Goal: Task Accomplishment & Management: Manage account settings

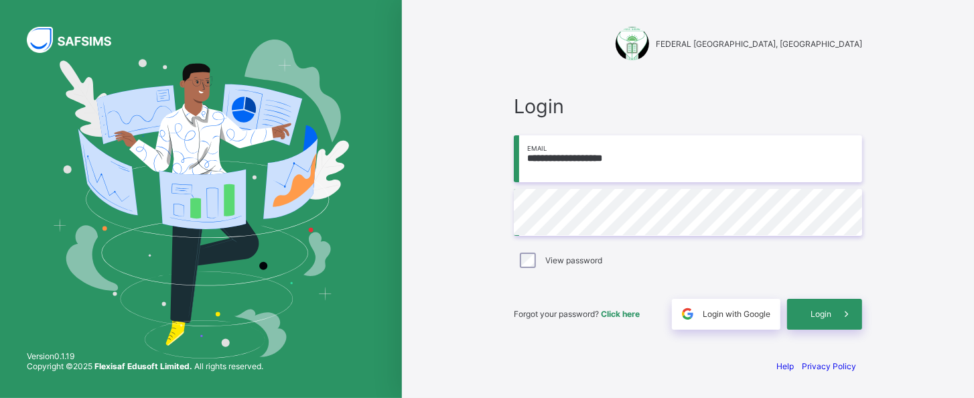
click at [693, 69] on div "**********" at bounding box center [688, 199] width 402 height 398
click at [817, 311] on span "Login" at bounding box center [820, 314] width 21 height 10
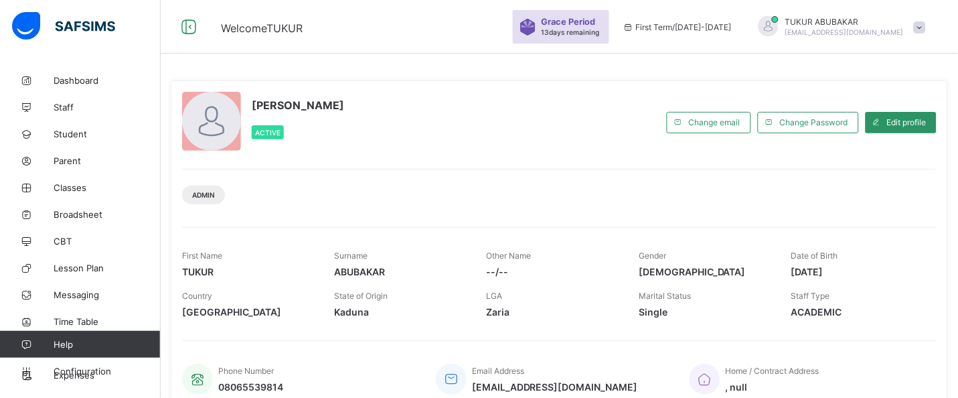
click at [600, 34] on span "13 days remaining" at bounding box center [571, 32] width 58 height 8
click at [603, 27] on div "Grace Period 13 days remaining" at bounding box center [572, 27] width 61 height 20
click at [926, 32] on span at bounding box center [920, 27] width 12 height 12
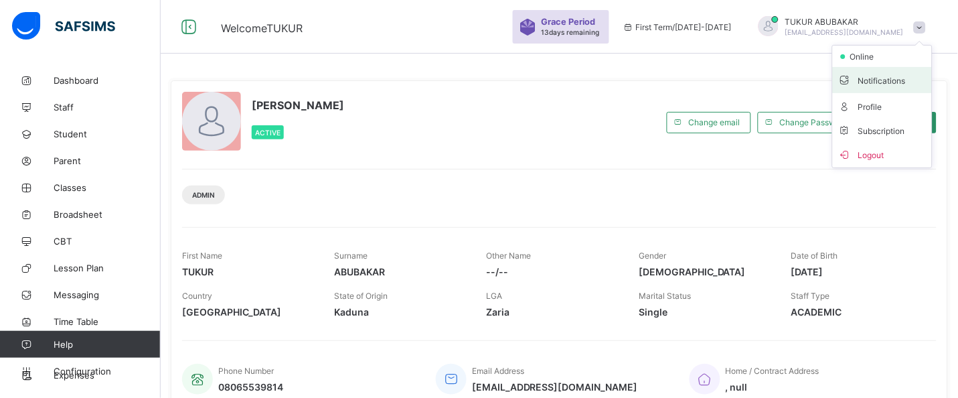
click at [911, 86] on span "Notifications" at bounding box center [883, 79] width 88 height 15
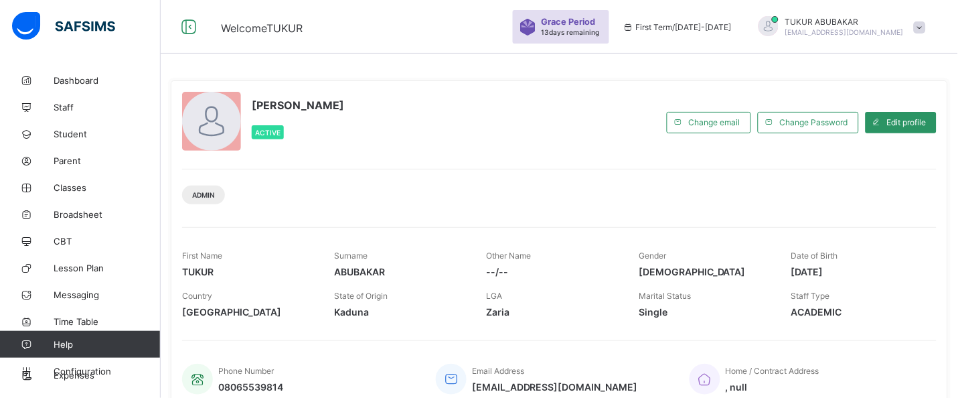
click at [926, 29] on span at bounding box center [920, 27] width 12 height 12
click at [600, 30] on span "13 days remaining" at bounding box center [571, 32] width 58 height 8
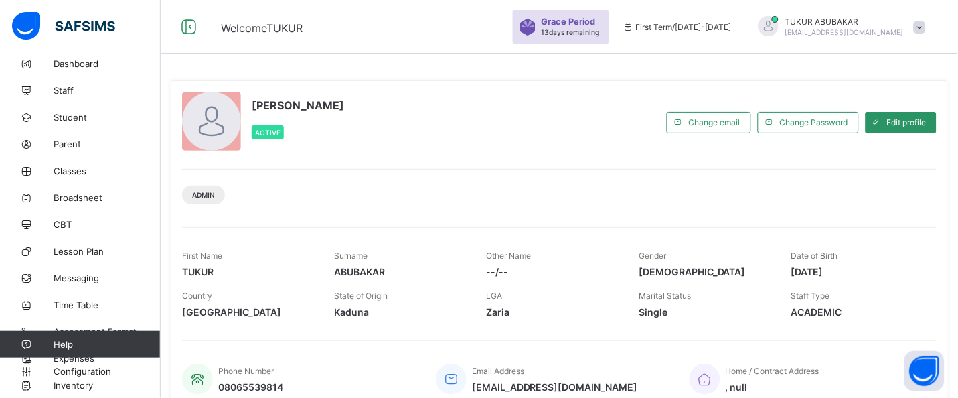
click at [610, 44] on div "Grace Period 13 days remaining First Term / 2025-2026 TUKUR ABUBAKAR abworld85@…" at bounding box center [735, 27] width 445 height 54
drag, startPoint x: 610, startPoint y: 41, endPoint x: 15, endPoint y: 182, distance: 611.3
click at [610, 36] on div "Grace Period 13 days remaining" at bounding box center [561, 26] width 96 height 33
click at [600, 35] on span "13 days remaining" at bounding box center [571, 32] width 58 height 8
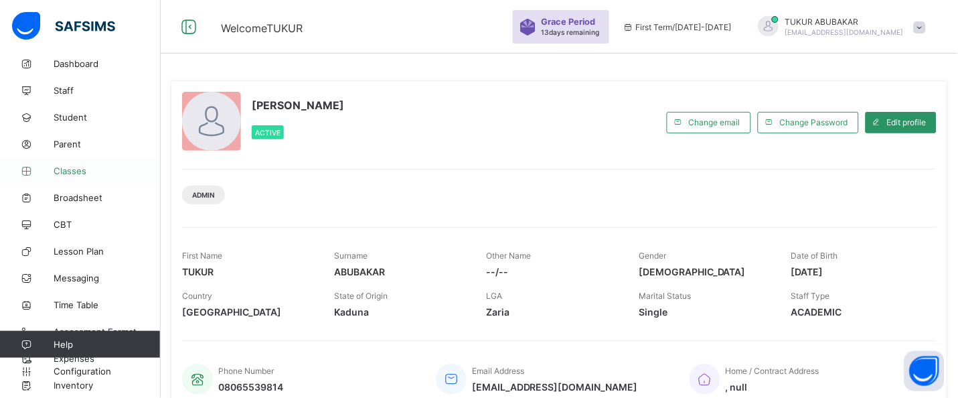
drag, startPoint x: 15, startPoint y: 182, endPoint x: 60, endPoint y: 176, distance: 45.3
click at [60, 176] on link "Classes" at bounding box center [80, 170] width 161 height 27
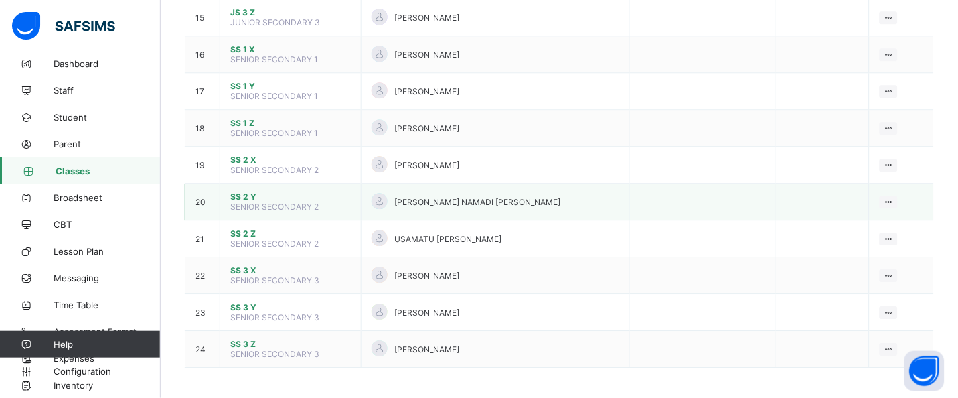
scroll to position [655, 0]
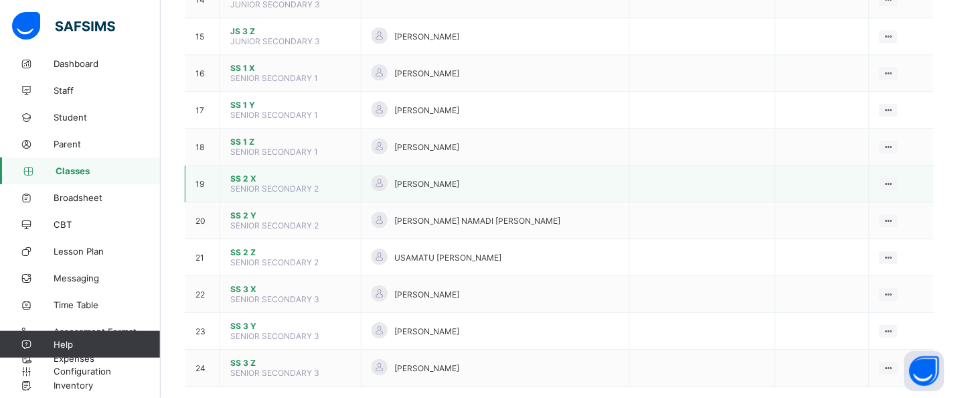
click at [243, 173] on span "SS 2 X" at bounding box center [290, 178] width 121 height 10
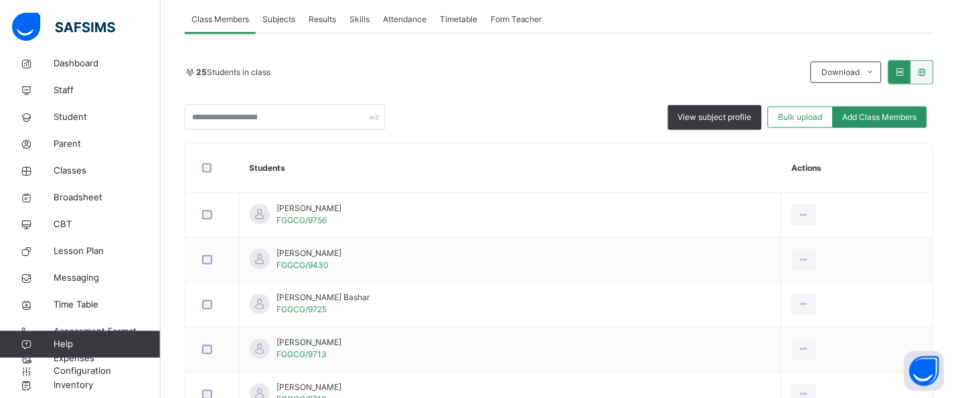
scroll to position [232, 0]
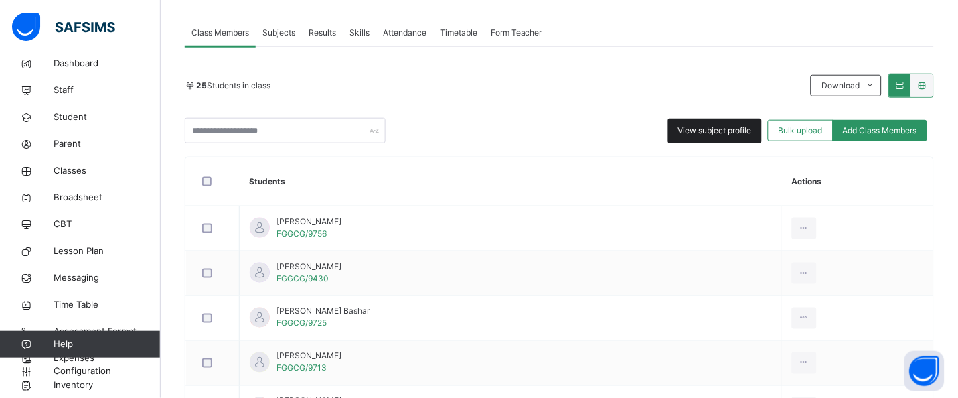
click at [750, 122] on div "View subject profile" at bounding box center [715, 131] width 94 height 25
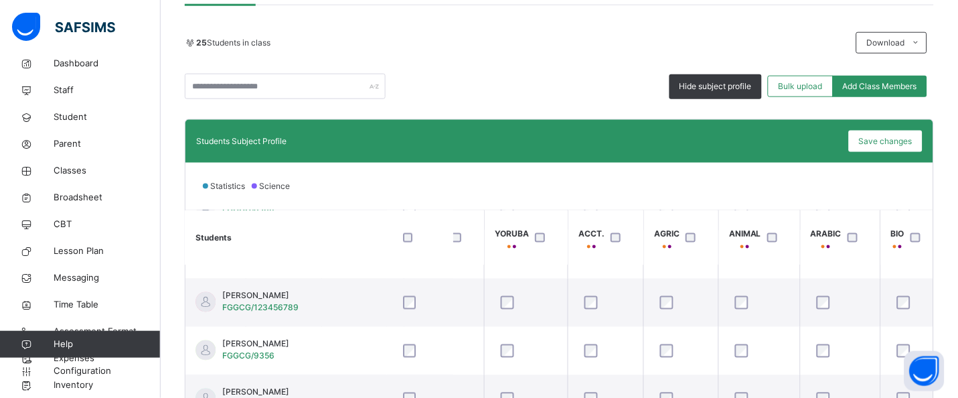
scroll to position [273, 0]
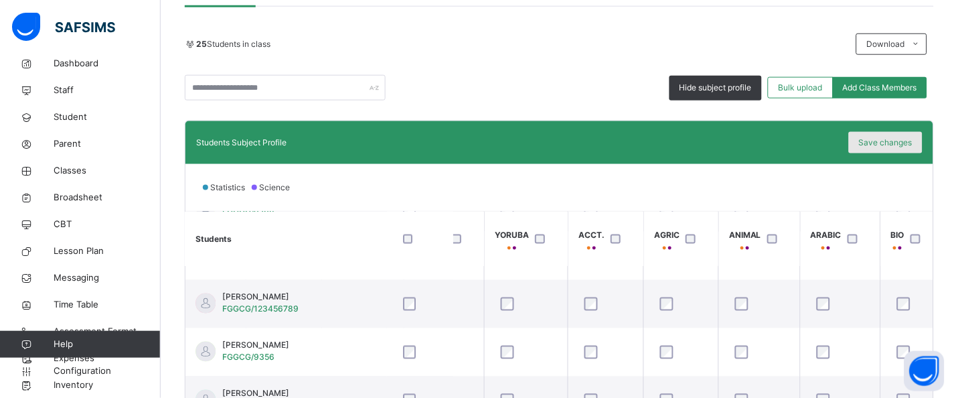
click at [913, 143] on span "Save changes" at bounding box center [886, 143] width 54 height 12
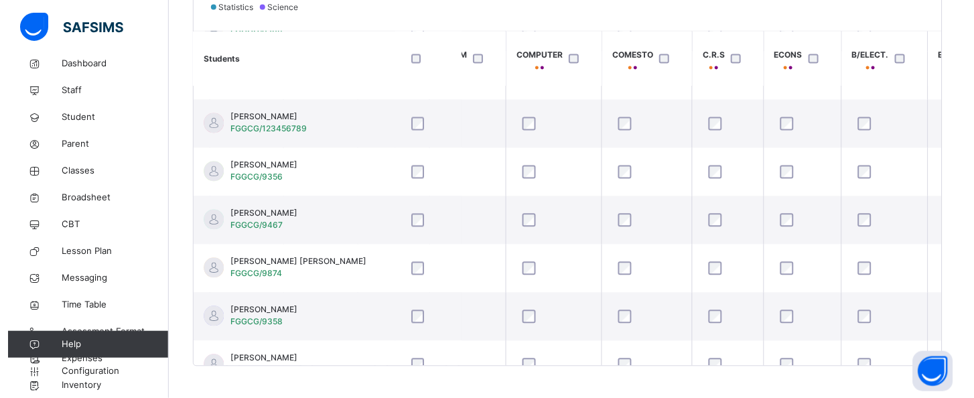
scroll to position [461, 0]
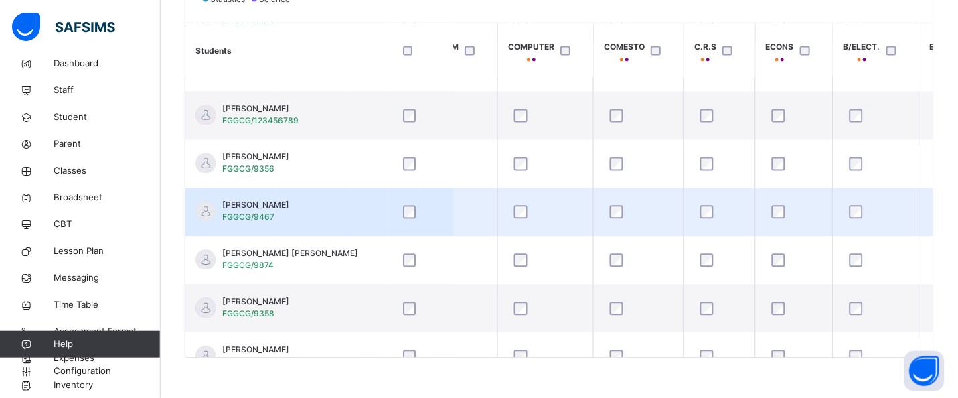
click at [797, 201] on div at bounding box center [794, 212] width 57 height 28
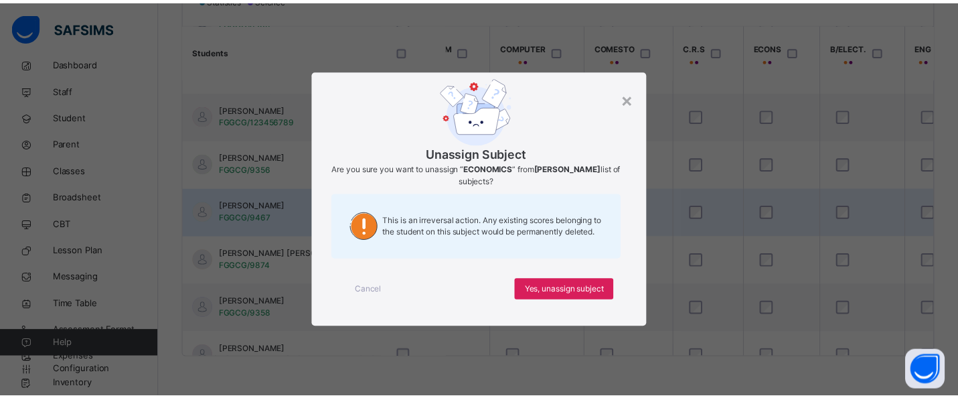
scroll to position [510, 854]
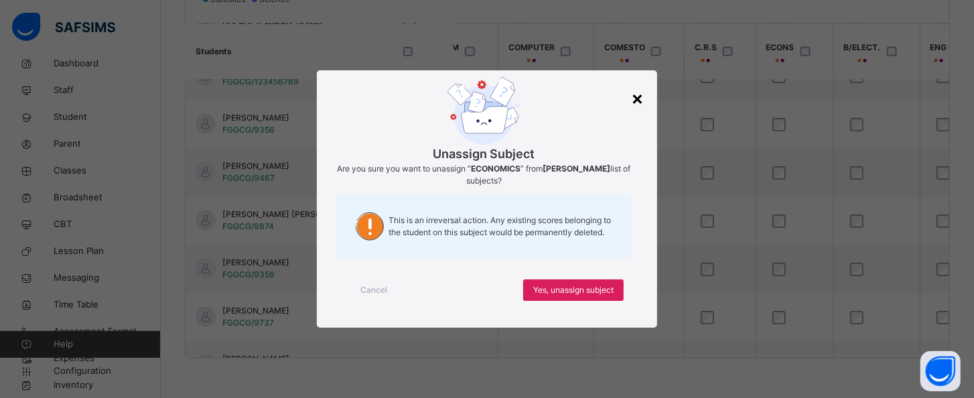
click at [640, 98] on div "×" at bounding box center [637, 98] width 13 height 28
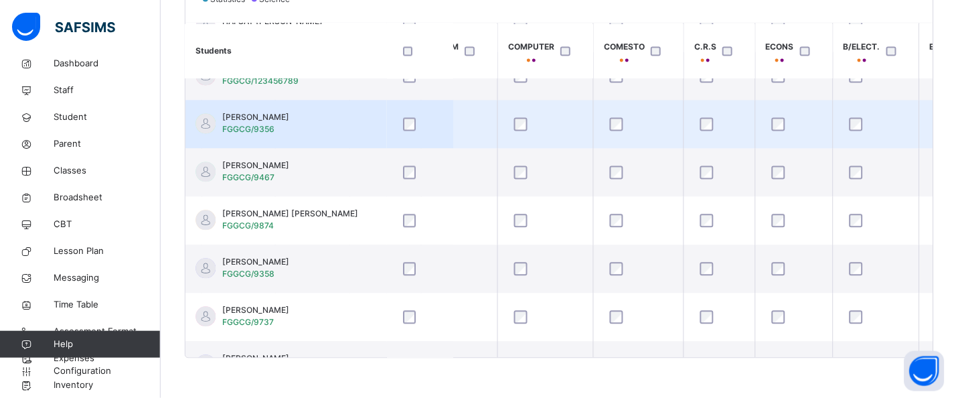
click at [810, 102] on td at bounding box center [795, 124] width 78 height 48
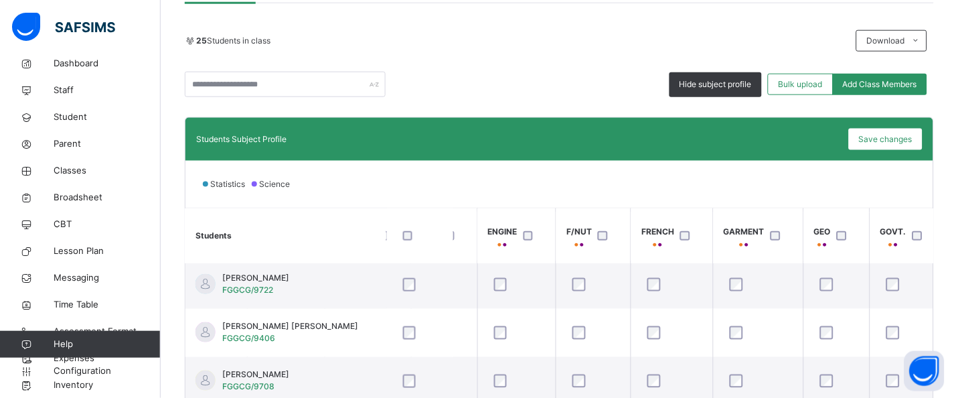
scroll to position [261, 0]
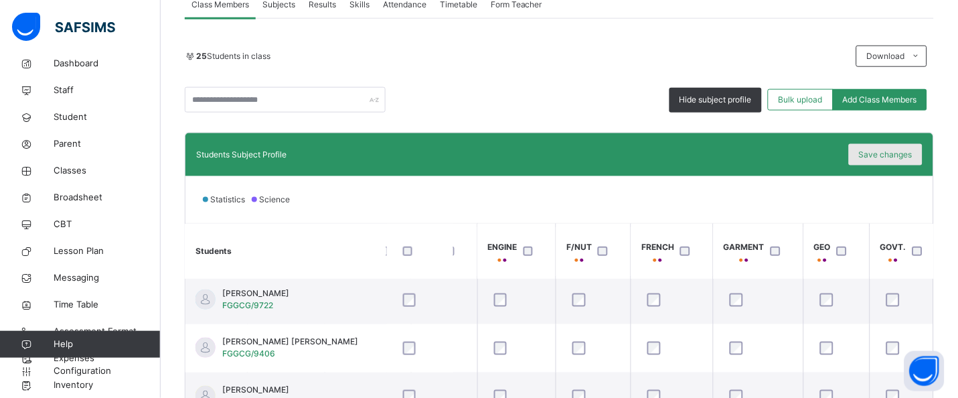
click at [923, 161] on div "Save changes" at bounding box center [886, 154] width 74 height 21
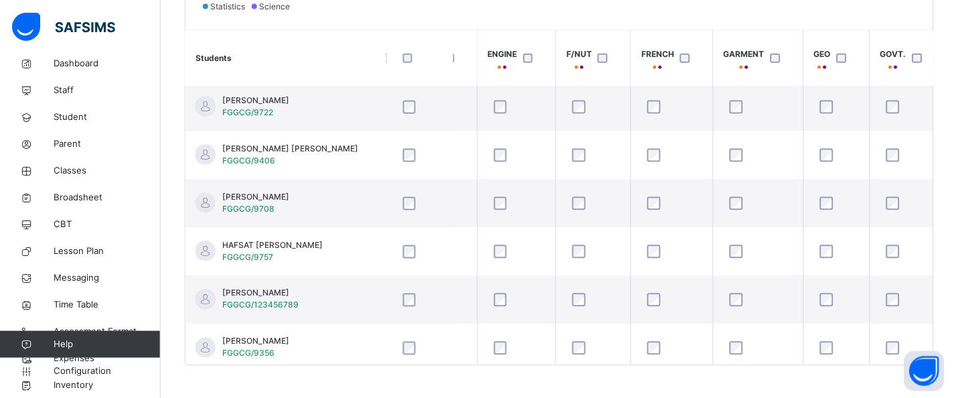
scroll to position [461, 0]
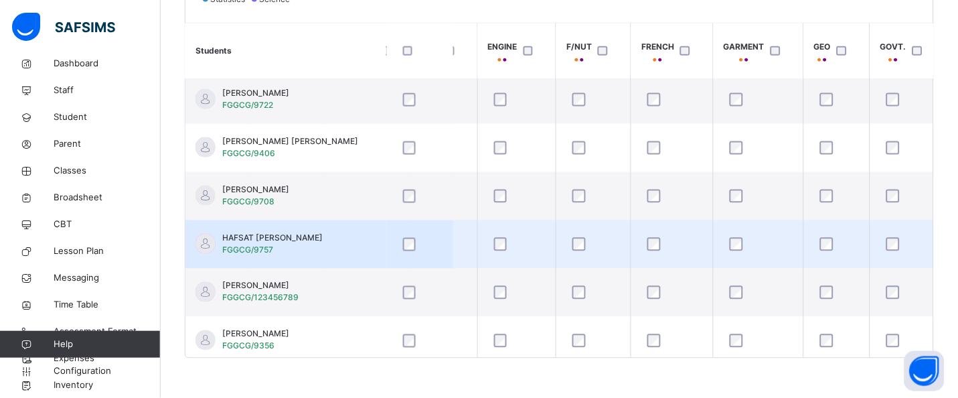
click at [773, 230] on div at bounding box center [759, 244] width 70 height 28
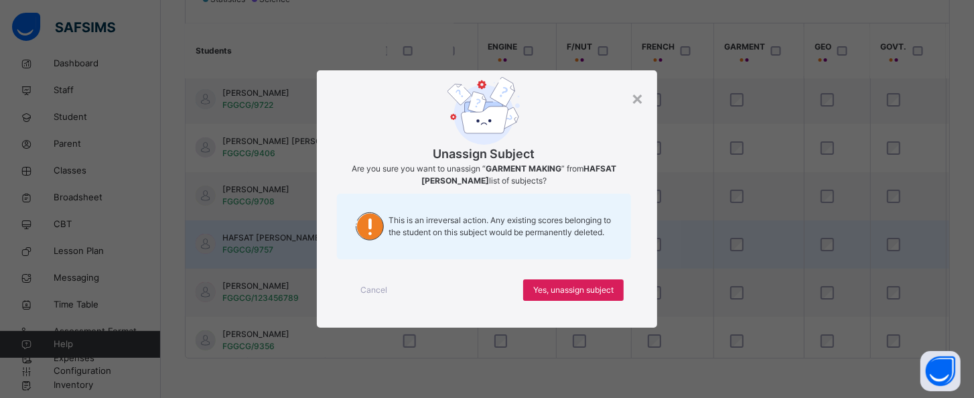
click at [773, 229] on div "× Unassign Subject Are you sure you want to unassign “ GARMENT MAKING ” from HA…" at bounding box center [487, 199] width 974 height 398
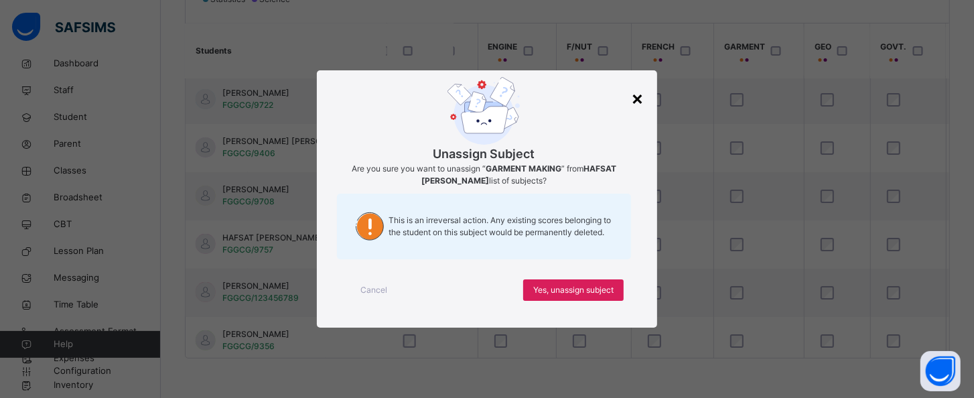
click at [636, 98] on div "×" at bounding box center [637, 98] width 13 height 28
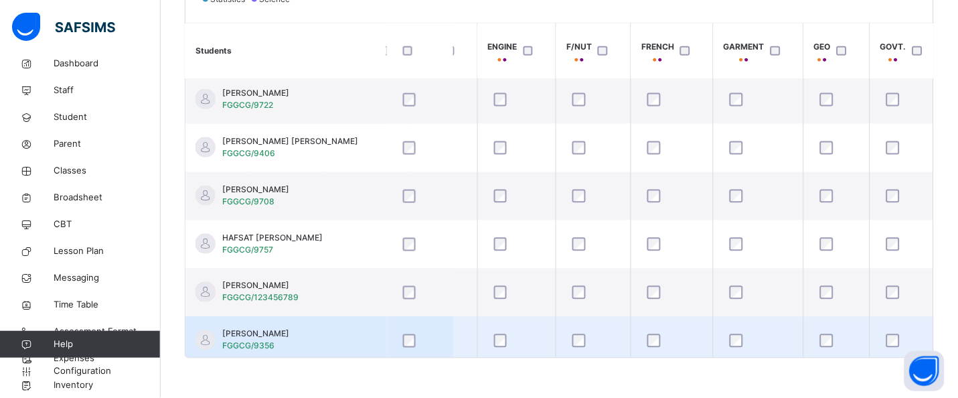
click at [359, 348] on td "HAJARU SALLAU HARUNA FGGCG/9356" at bounding box center [286, 341] width 201 height 48
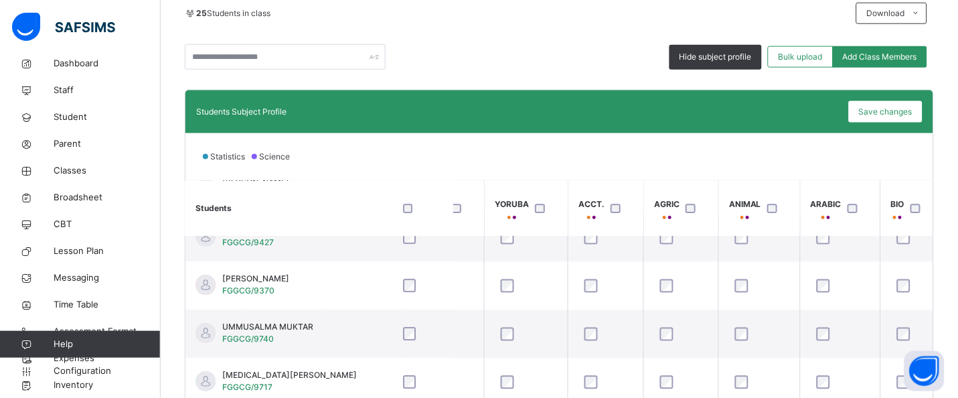
scroll to position [301, 0]
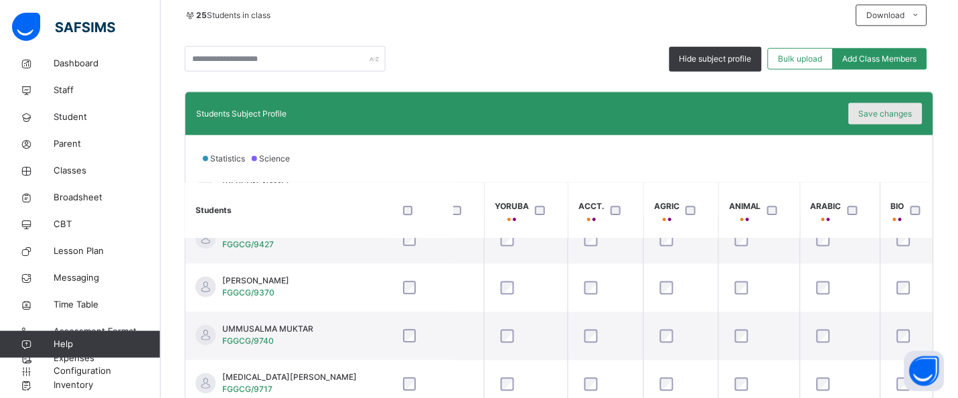
click at [898, 119] on span "Save changes" at bounding box center [886, 114] width 54 height 12
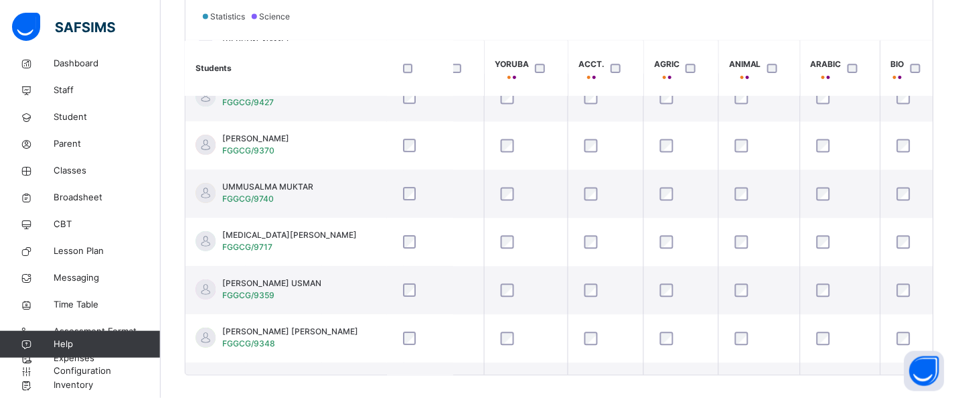
scroll to position [447, 0]
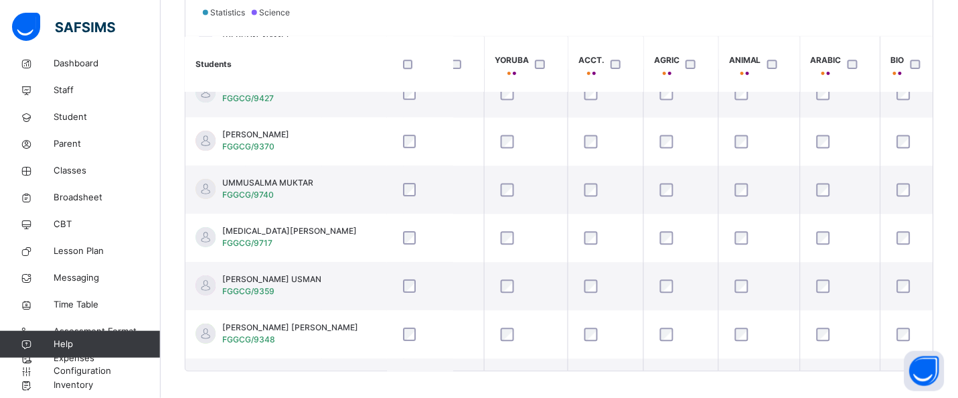
click at [484, 48] on th "V/ARTS" at bounding box center [445, 65] width 80 height 56
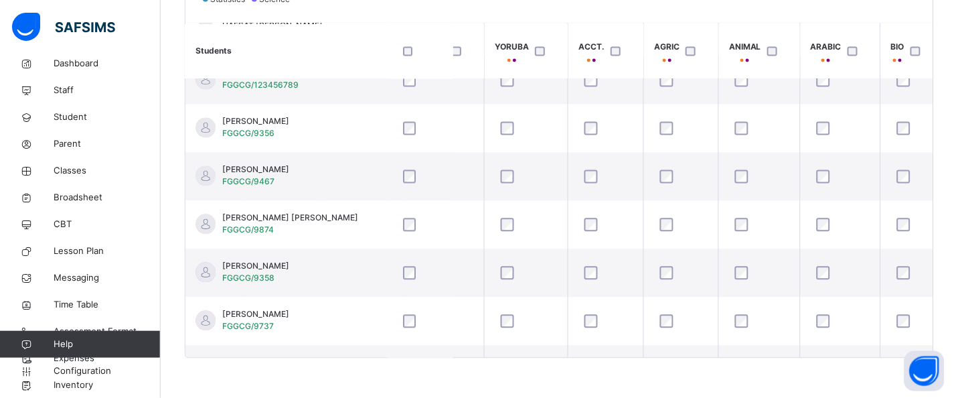
scroll to position [493, 3000]
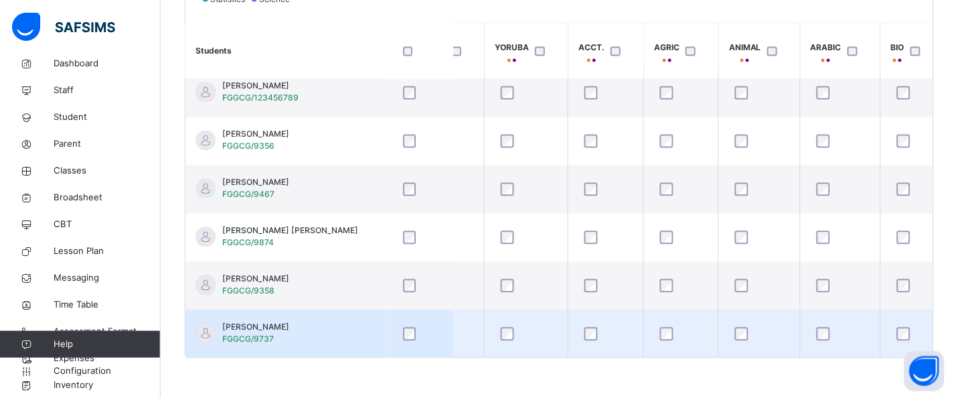
click at [775, 336] on div at bounding box center [760, 334] width 54 height 13
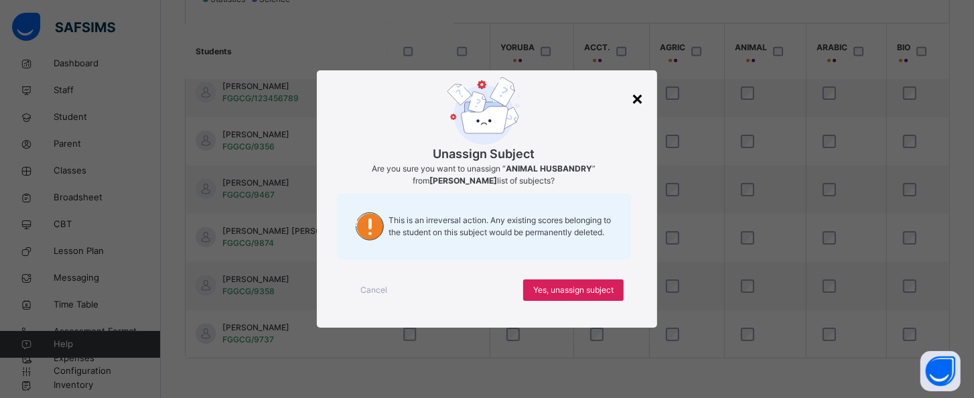
click at [639, 92] on div "×" at bounding box center [637, 98] width 13 height 28
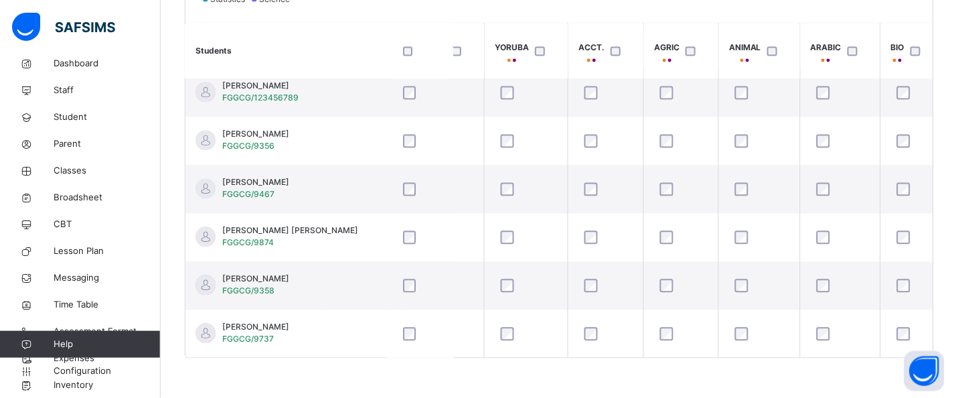
click at [639, 92] on td at bounding box center [607, 93] width 76 height 48
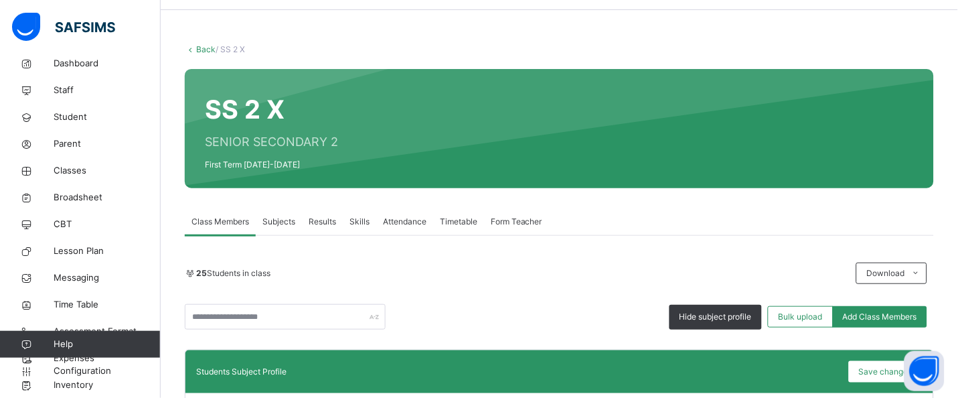
scroll to position [21, 0]
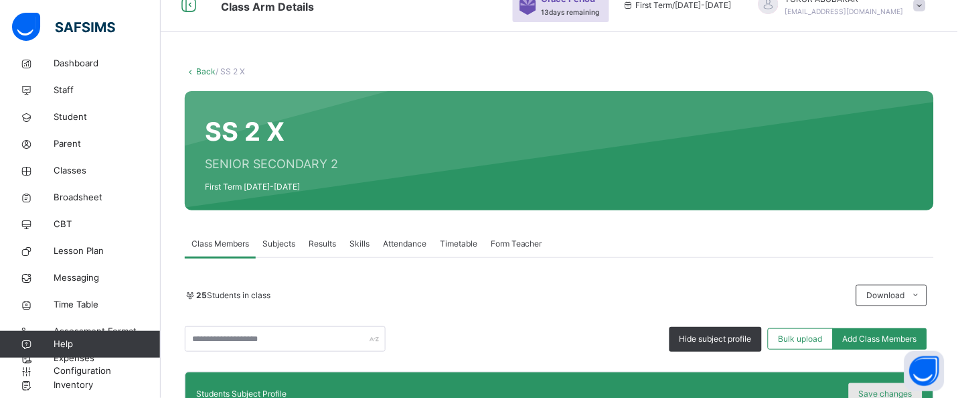
click at [896, 392] on span "Save changes" at bounding box center [886, 394] width 54 height 12
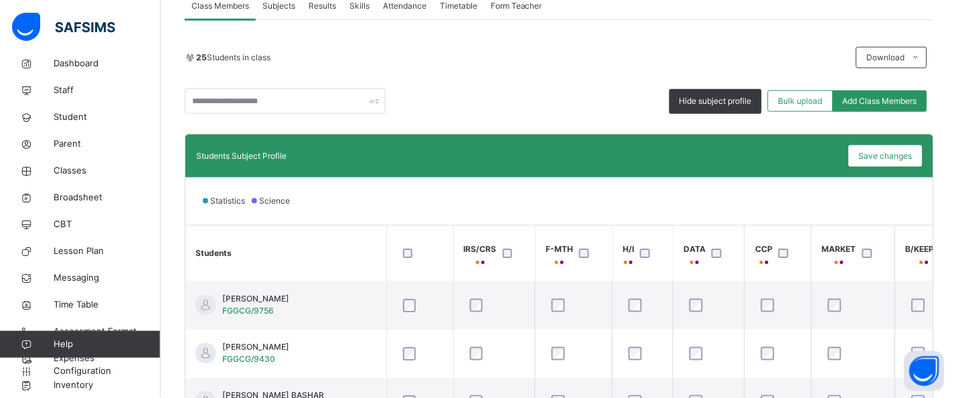
scroll to position [286, 0]
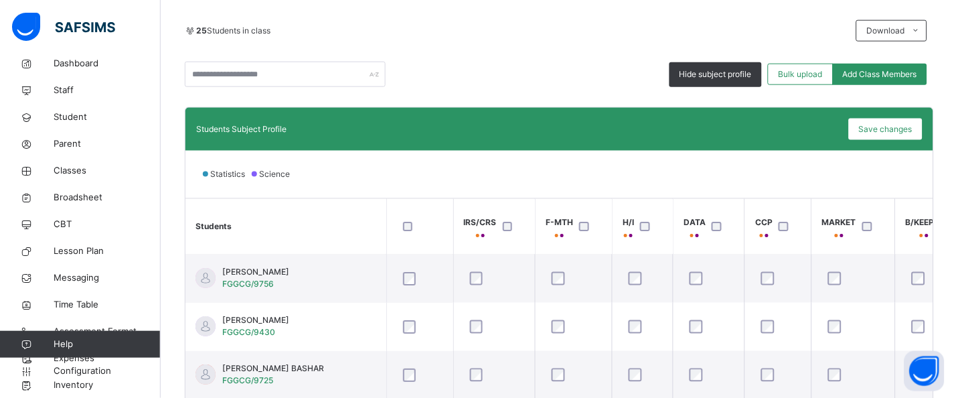
click at [827, 169] on div "Statistics Science" at bounding box center [560, 174] width 748 height 47
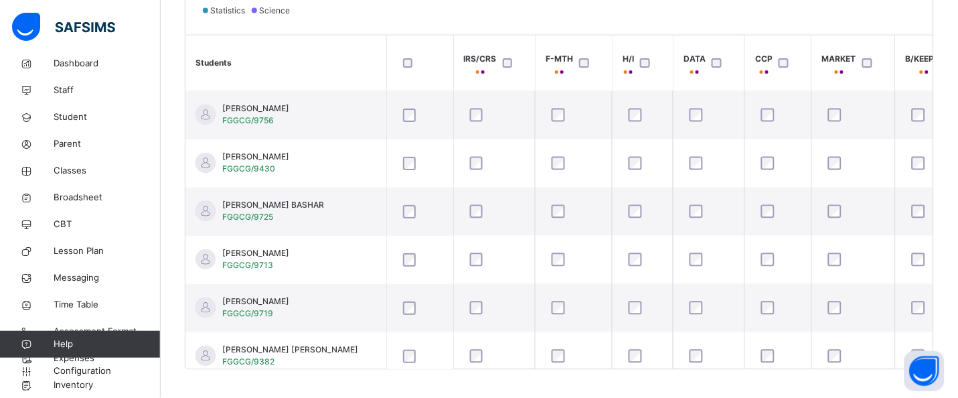
scroll to position [461, 0]
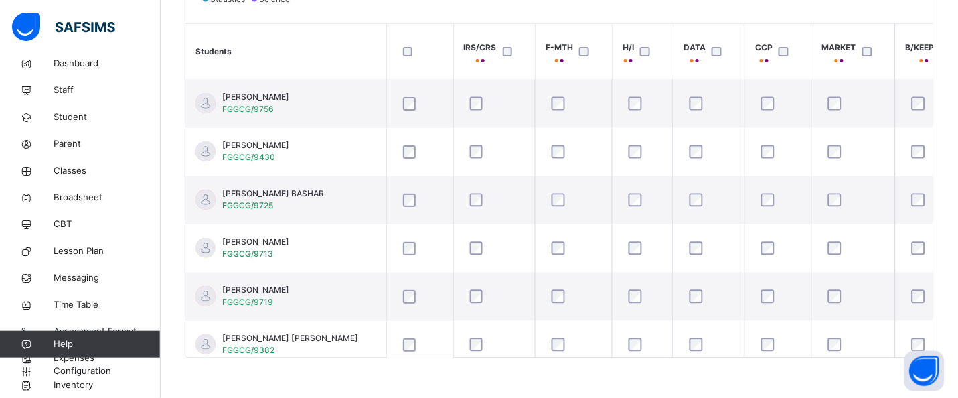
click at [875, 66] on th "MARKET" at bounding box center [854, 52] width 84 height 56
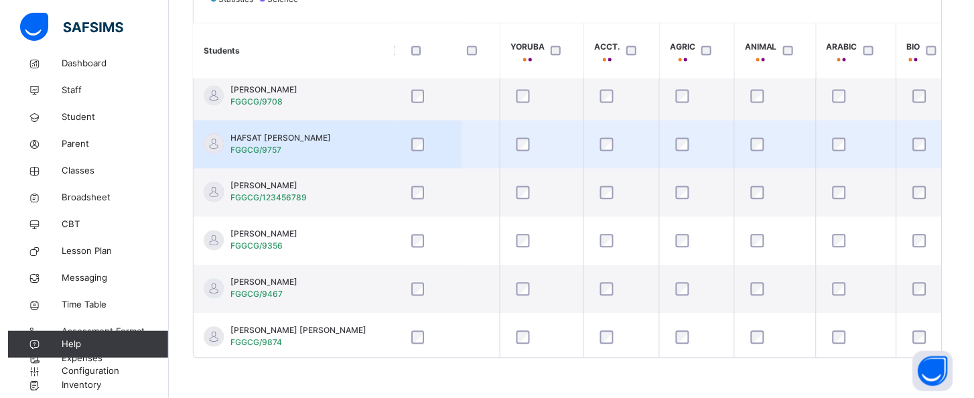
scroll to position [393, 3000]
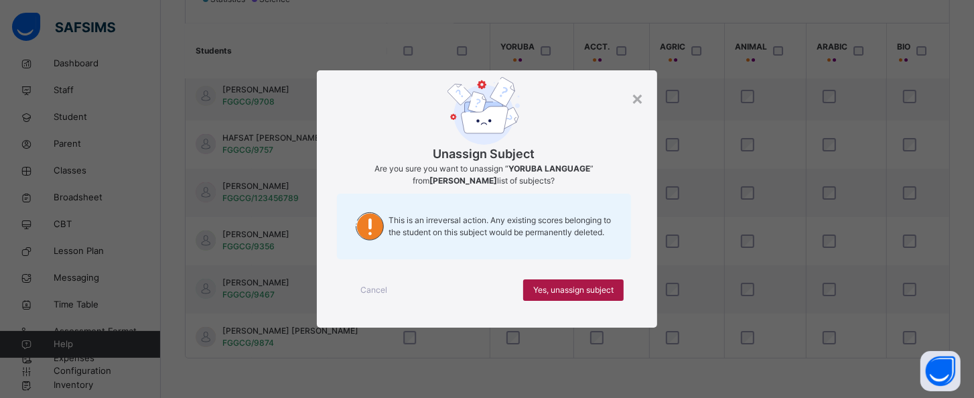
click at [543, 291] on span "Yes, unassign subject" at bounding box center [573, 290] width 80 height 12
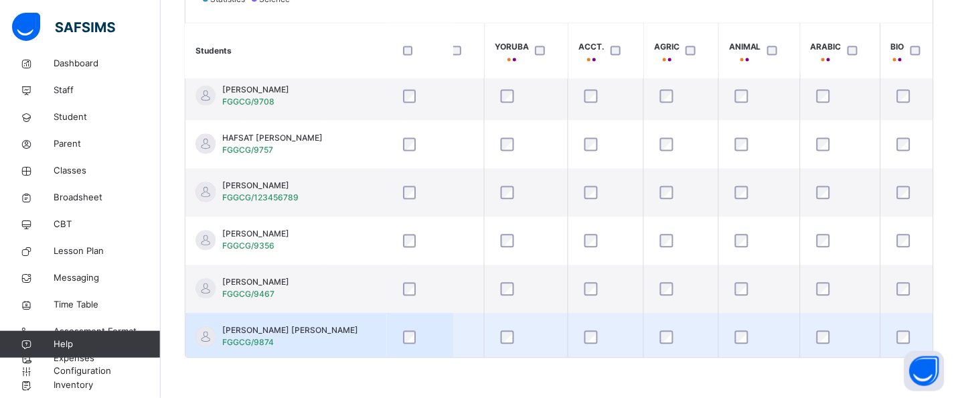
click at [559, 322] on td at bounding box center [527, 337] width 84 height 48
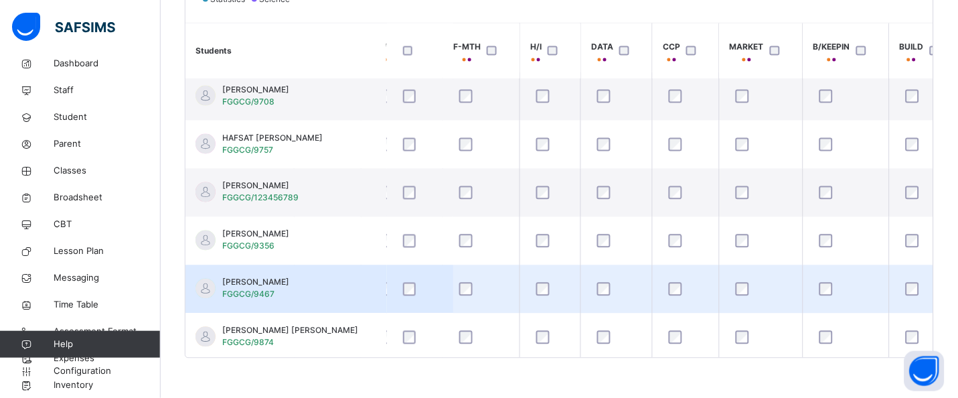
scroll to position [393, 0]
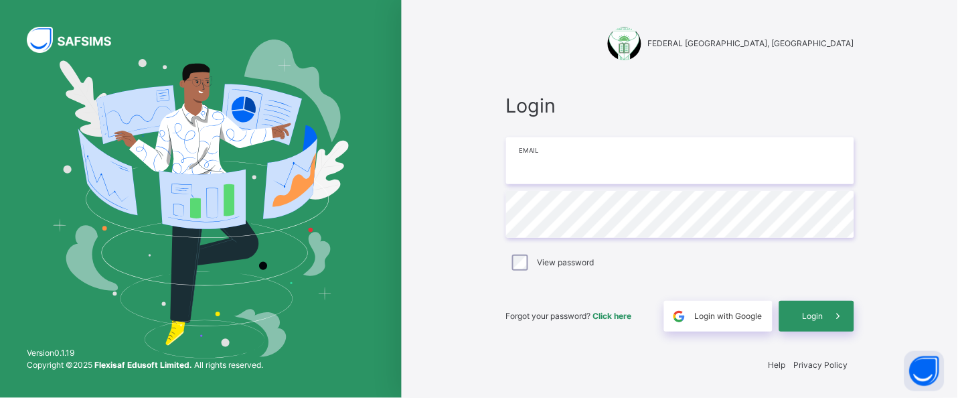
type input "**********"
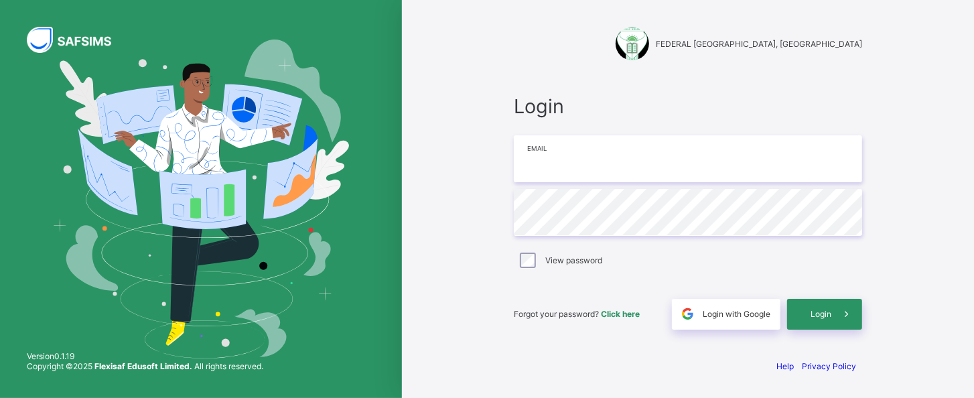
type input "**********"
click at [565, 80] on div "**********" at bounding box center [687, 212] width 375 height 272
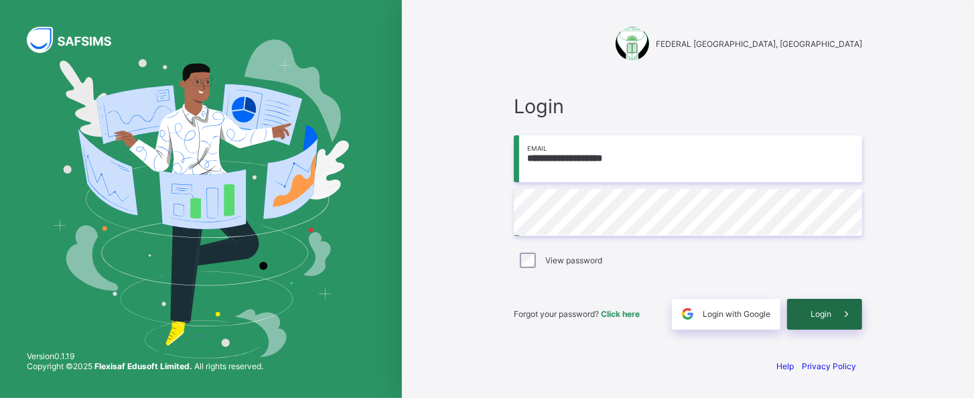
click at [825, 321] on div "Login" at bounding box center [824, 314] width 75 height 31
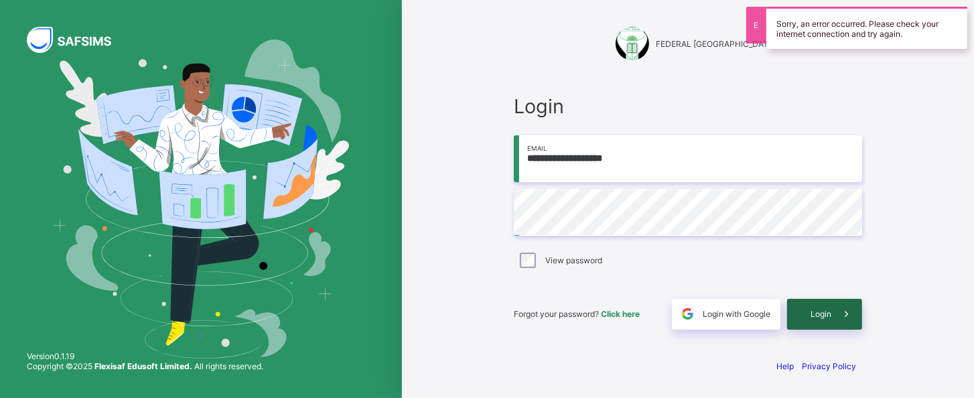
click at [817, 311] on span "Login" at bounding box center [820, 314] width 21 height 10
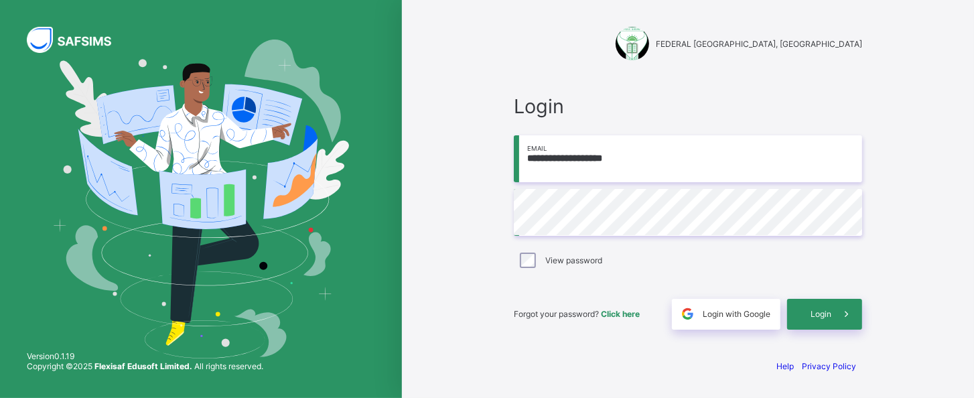
click at [659, 270] on div "View password" at bounding box center [688, 260] width 348 height 28
click at [847, 310] on icon at bounding box center [846, 313] width 14 height 13
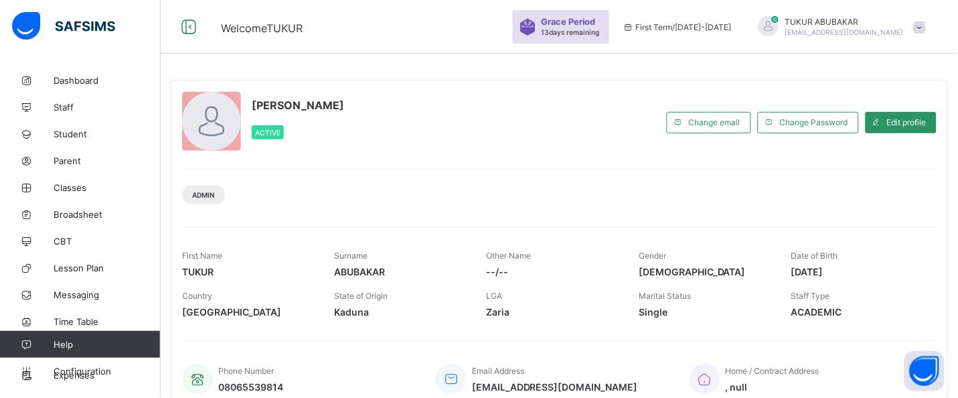
drag, startPoint x: 638, startPoint y: 165, endPoint x: 627, endPoint y: 160, distance: 12.3
click at [627, 161] on div "TUKUR ABUBAKAR Active Change email Change Password Edit profile Admin First Nam…" at bounding box center [560, 246] width 778 height 332
click at [88, 186] on span "Classes" at bounding box center [107, 187] width 107 height 11
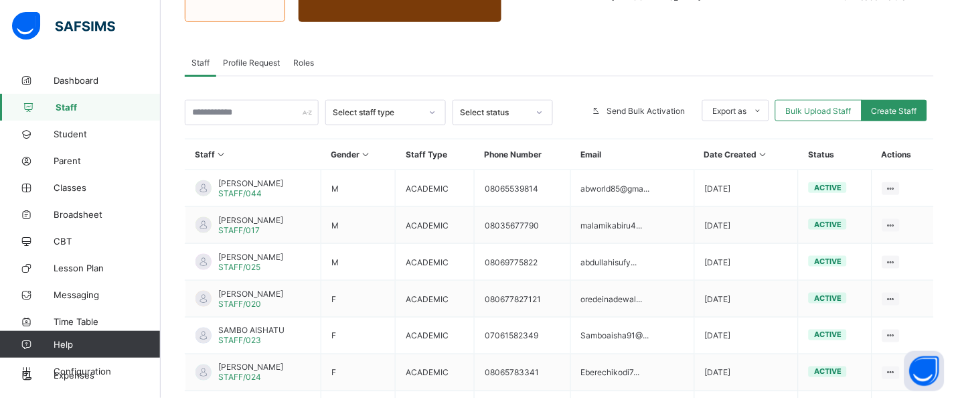
scroll to position [189, 0]
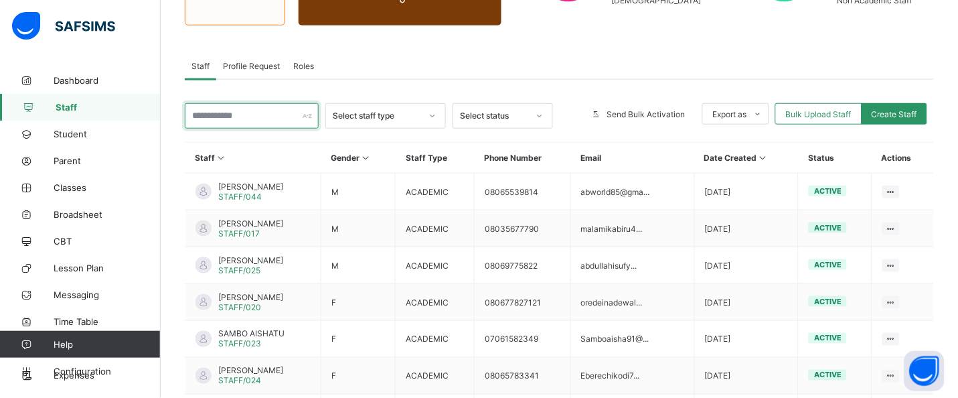
click at [249, 120] on input "text" at bounding box center [252, 115] width 134 height 25
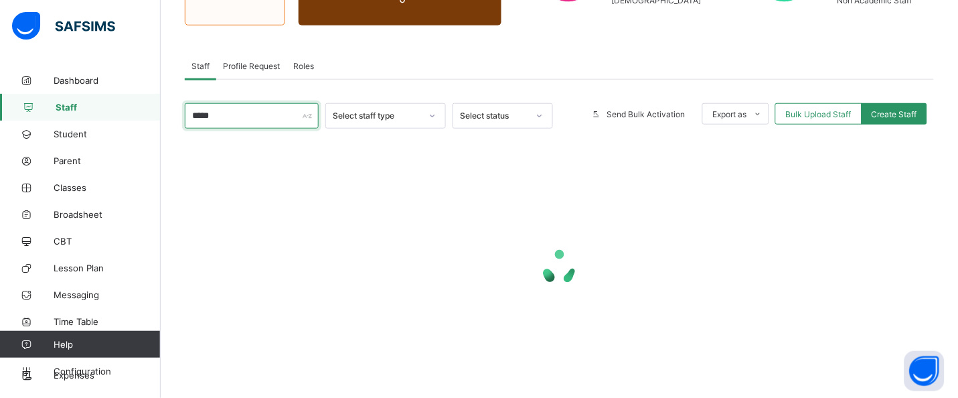
type input "*****"
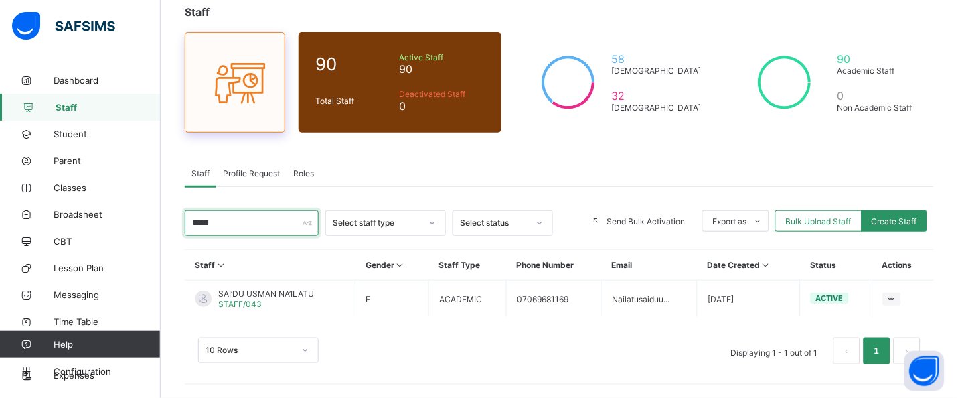
scroll to position [81, 0]
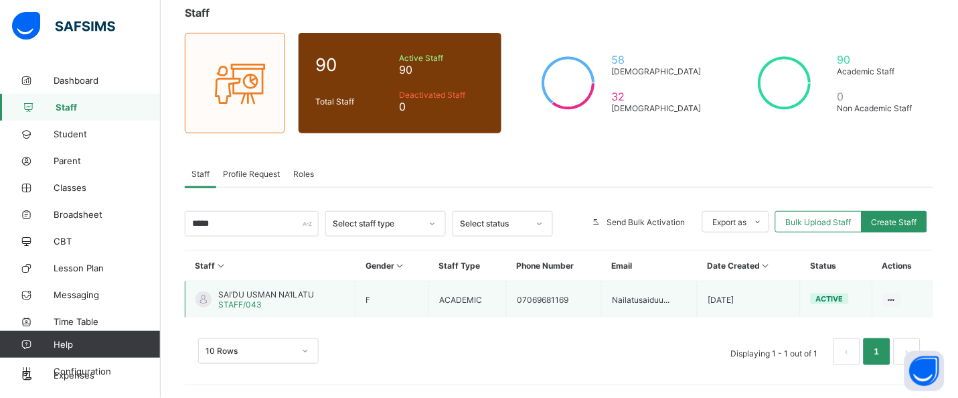
click at [226, 290] on span "SAI’DU USMAN NA’ILATU" at bounding box center [266, 294] width 96 height 10
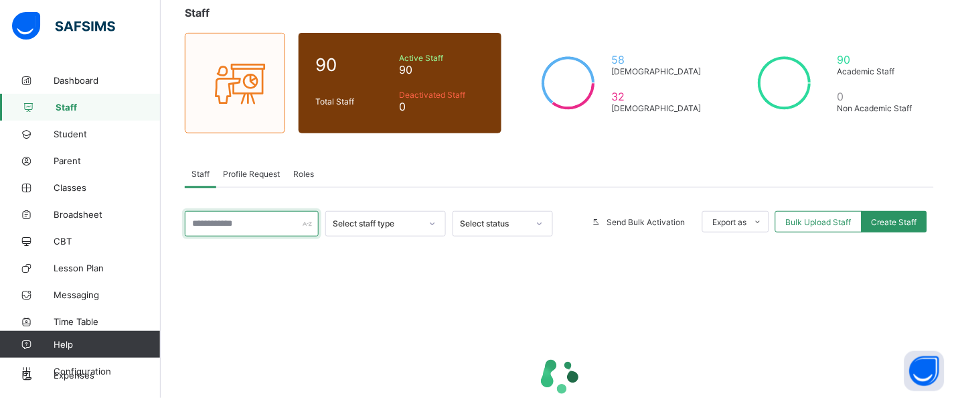
click at [271, 220] on input "text" at bounding box center [252, 223] width 134 height 25
type input "*****"
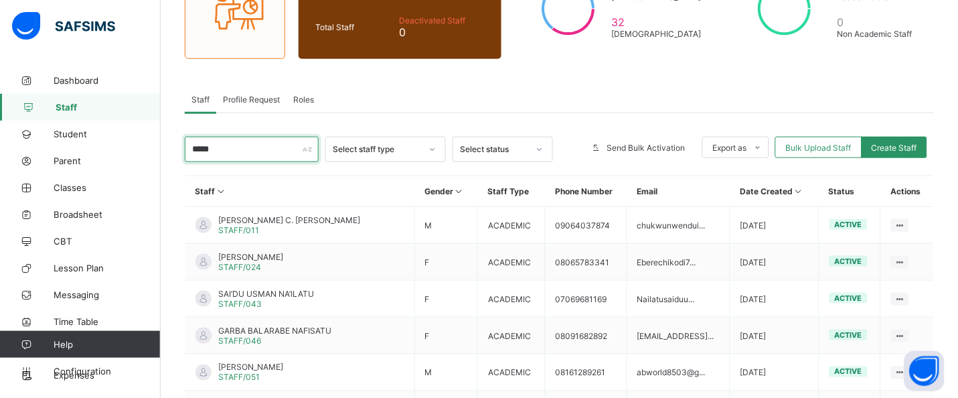
scroll to position [161, 0]
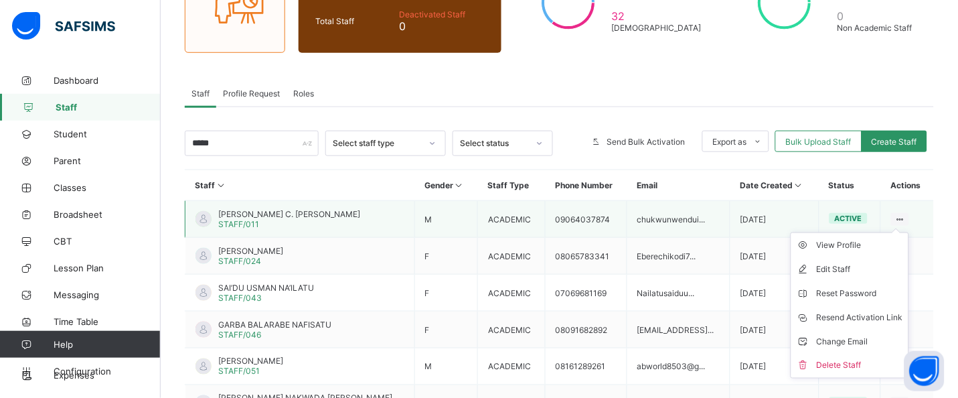
click at [910, 232] on ul "View Profile Edit Staff Reset Password Resend Activation Link Change Email Dele…" at bounding box center [850, 305] width 119 height 146
click at [875, 297] on div "Reset Password" at bounding box center [860, 293] width 86 height 13
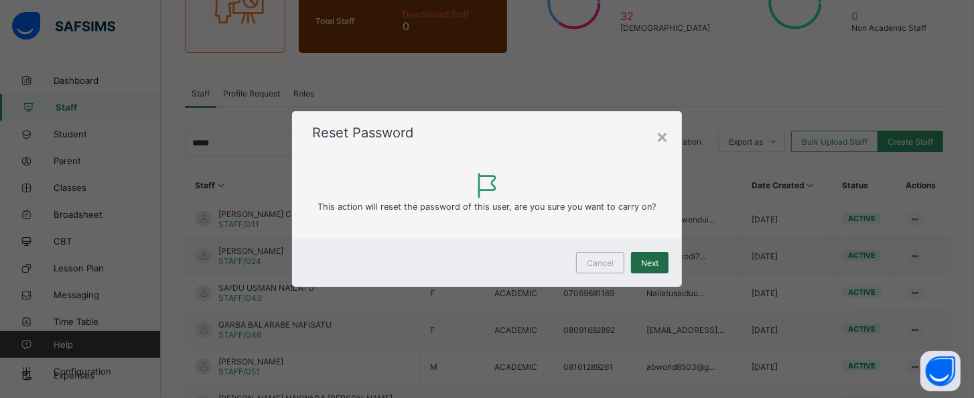
click at [660, 268] on div "Next" at bounding box center [650, 262] width 38 height 21
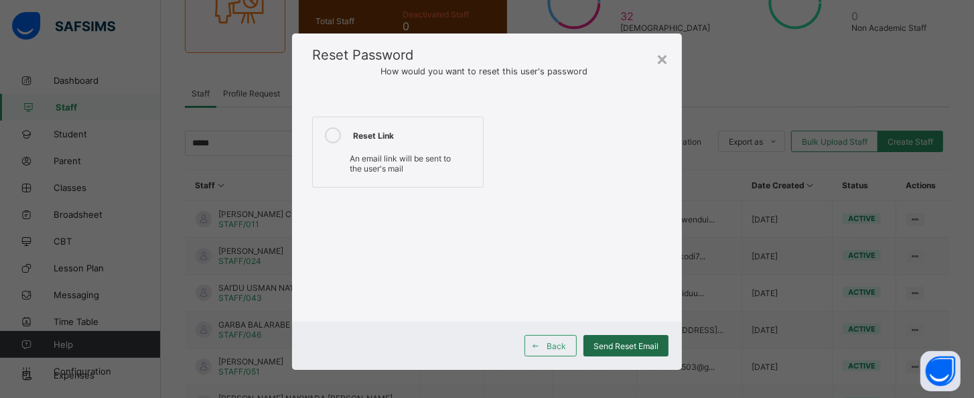
click at [621, 346] on span "Send Reset Email" at bounding box center [625, 346] width 65 height 10
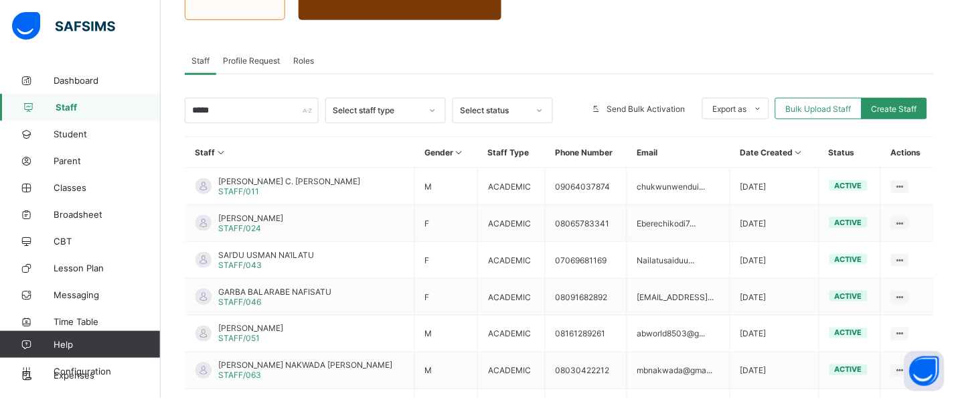
scroll to position [183, 0]
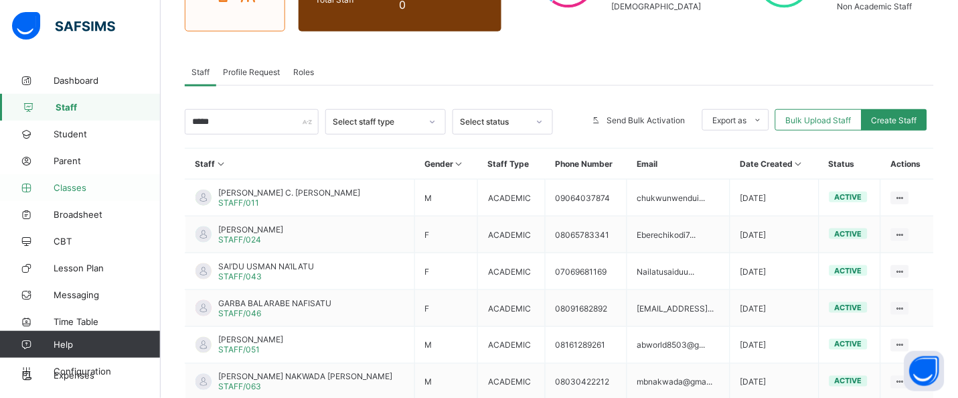
click at [72, 190] on span "Classes" at bounding box center [107, 187] width 107 height 11
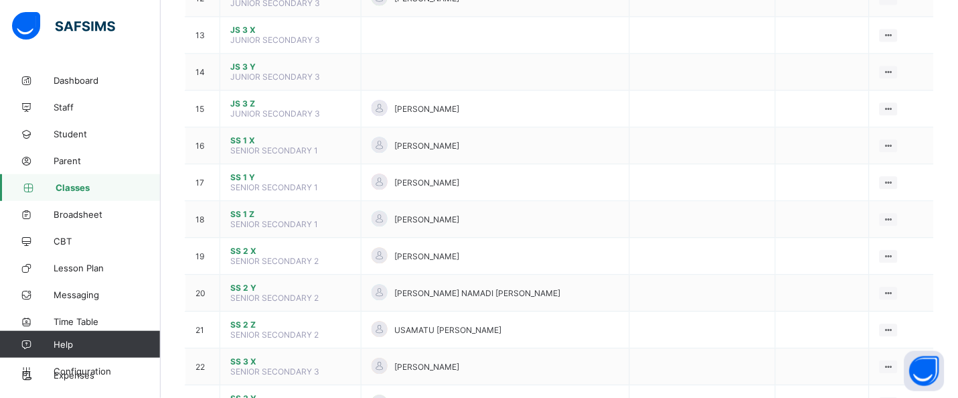
scroll to position [587, 0]
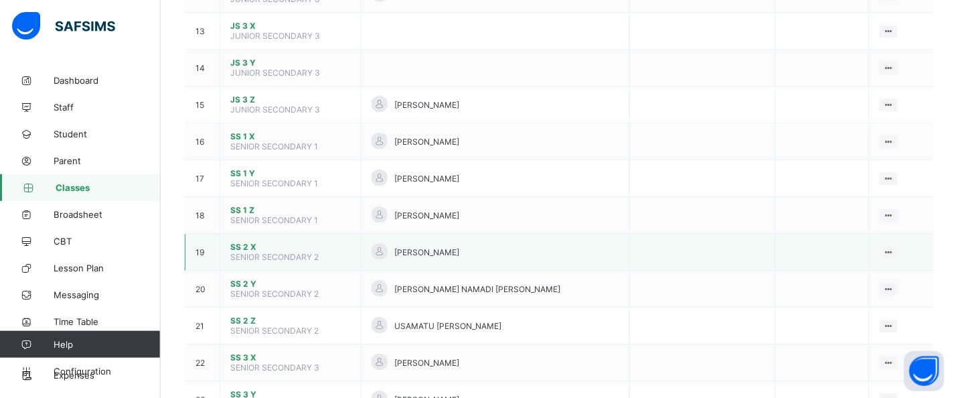
click at [254, 242] on span "SS 2 X" at bounding box center [290, 247] width 121 height 10
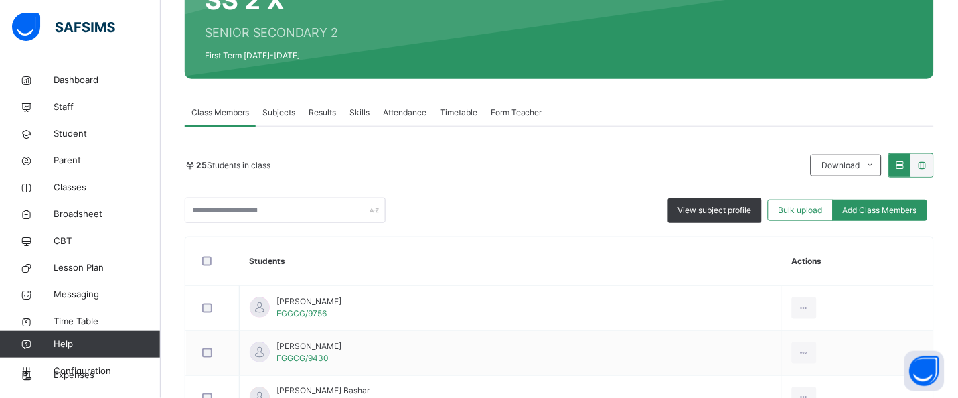
scroll to position [147, 0]
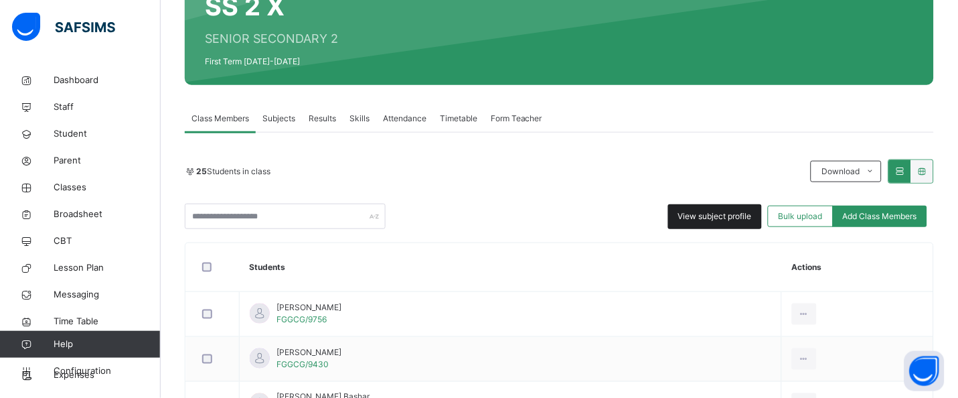
click at [706, 210] on span "View subject profile" at bounding box center [716, 216] width 74 height 12
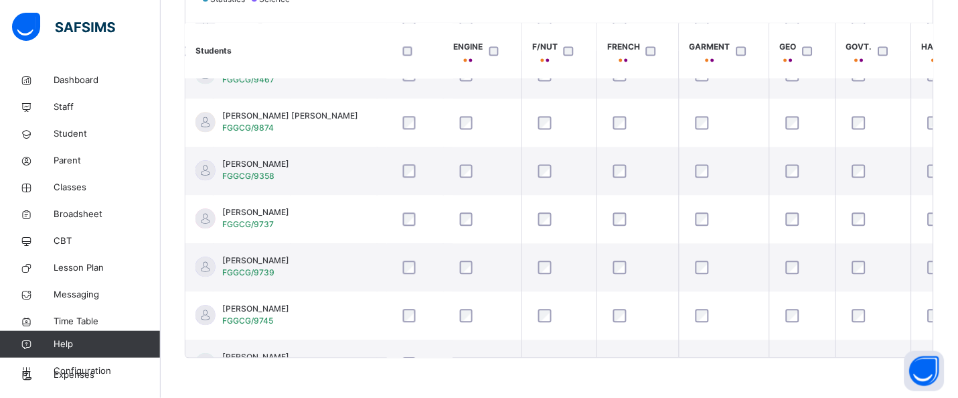
scroll to position [567, 1397]
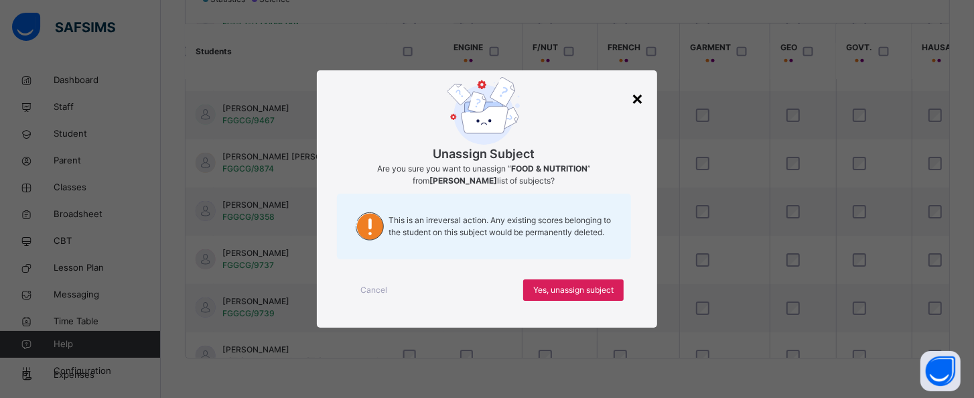
click at [643, 97] on div "×" at bounding box center [637, 98] width 13 height 28
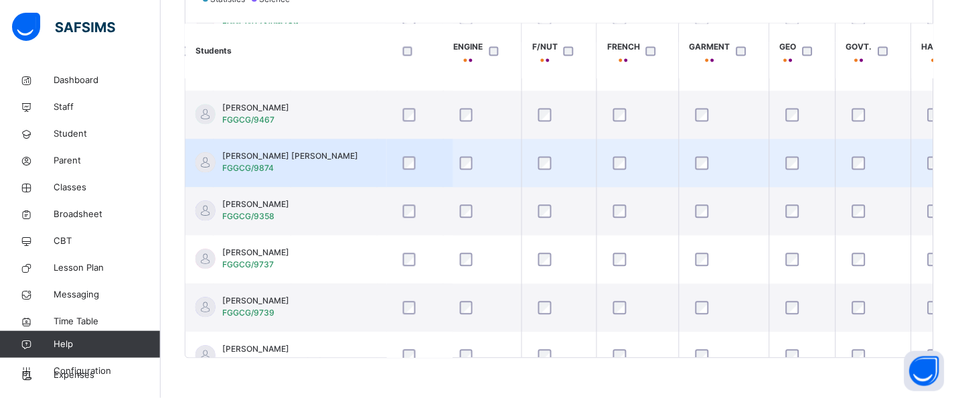
click at [599, 164] on td at bounding box center [638, 163] width 82 height 48
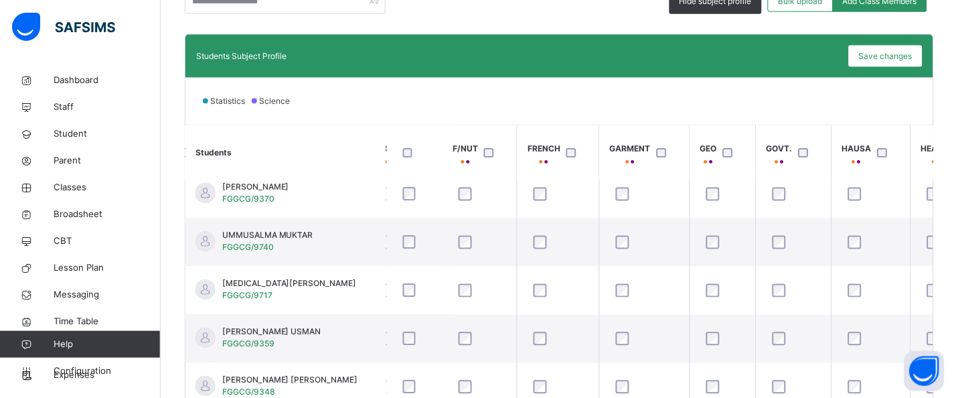
scroll to position [342, 0]
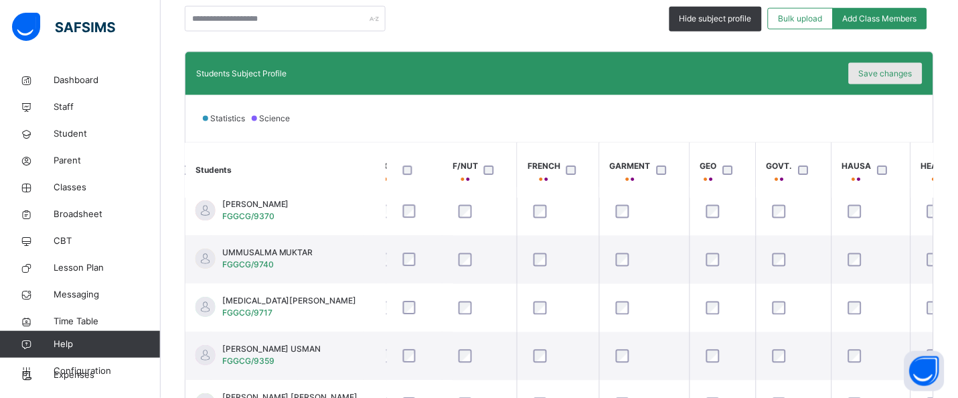
click at [905, 78] on span "Save changes" at bounding box center [886, 74] width 54 height 12
drag, startPoint x: 905, startPoint y: 78, endPoint x: 555, endPoint y: 130, distance: 353.4
click at [555, 130] on div "Statistics Science" at bounding box center [560, 118] width 748 height 47
click at [908, 72] on span "Save changes" at bounding box center [886, 74] width 54 height 12
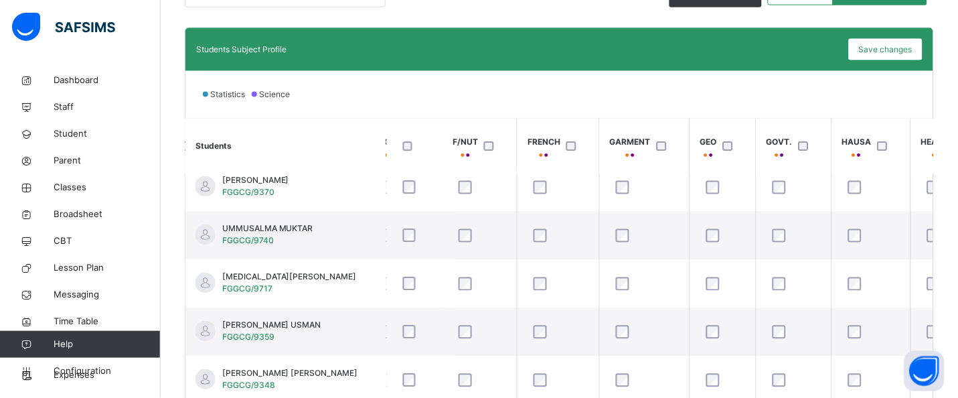
scroll to position [383, 0]
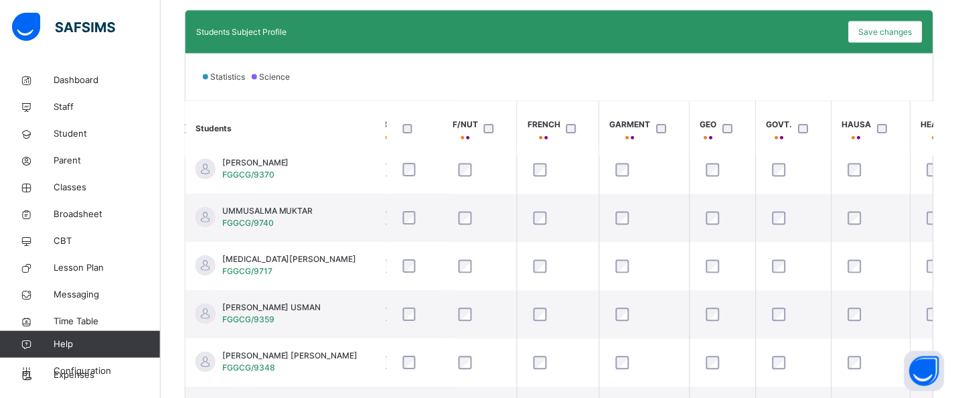
click at [775, 91] on div "Statistics Science" at bounding box center [560, 77] width 748 height 47
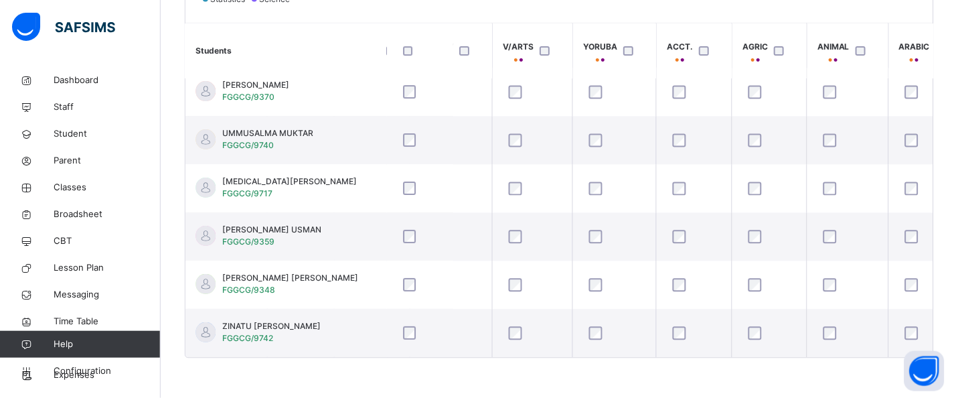
scroll to position [932, 2930]
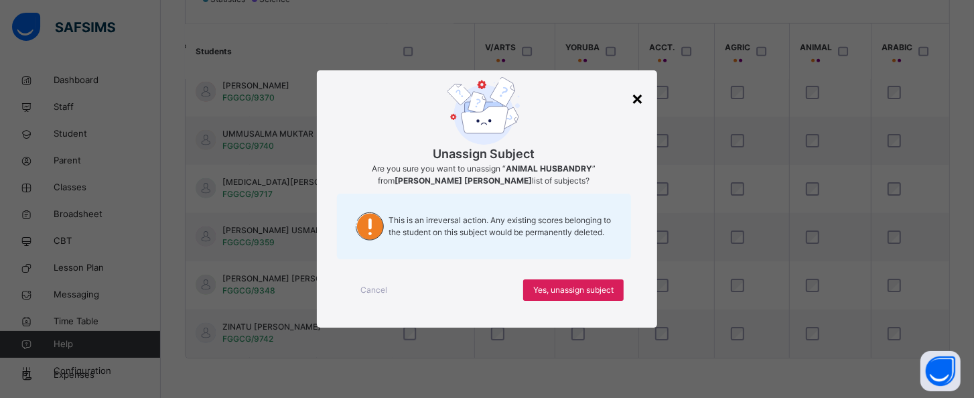
click at [634, 100] on div "×" at bounding box center [637, 98] width 13 height 28
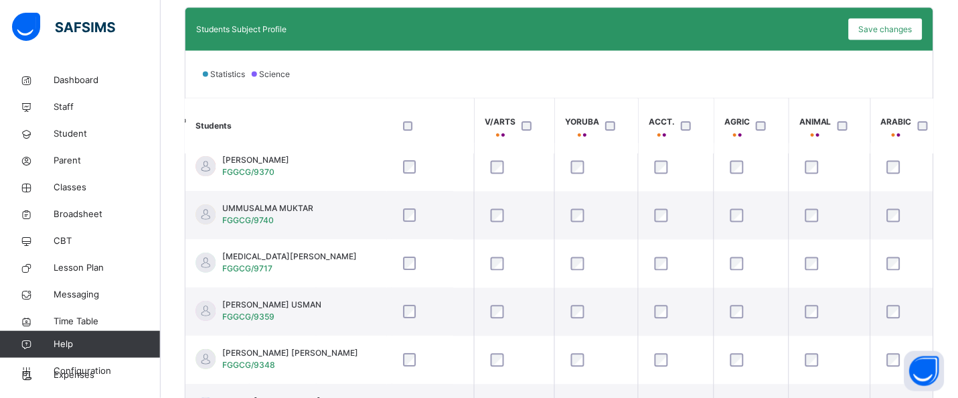
scroll to position [382, 0]
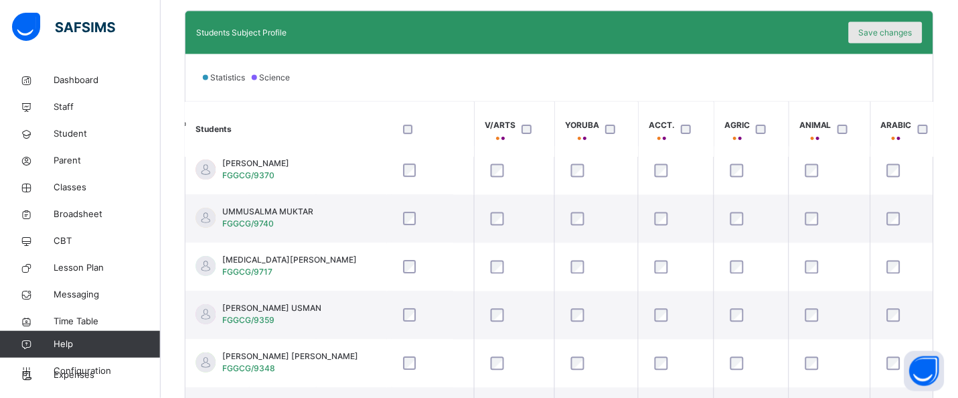
click at [891, 35] on span "Save changes" at bounding box center [886, 33] width 54 height 12
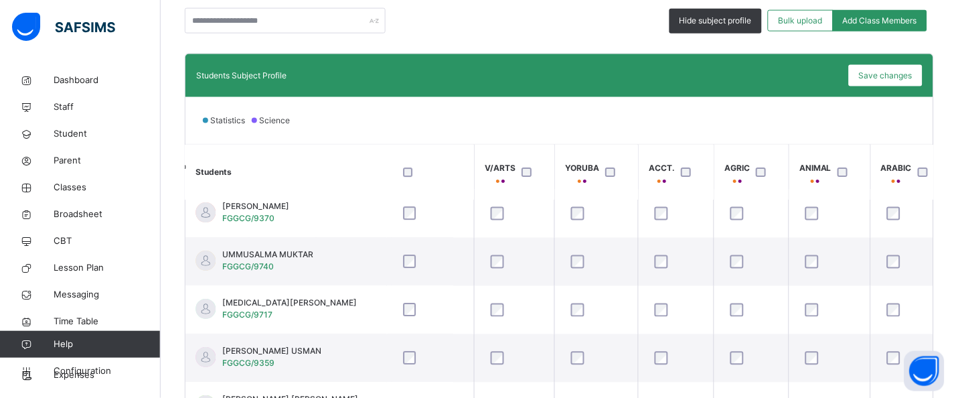
scroll to position [364, 0]
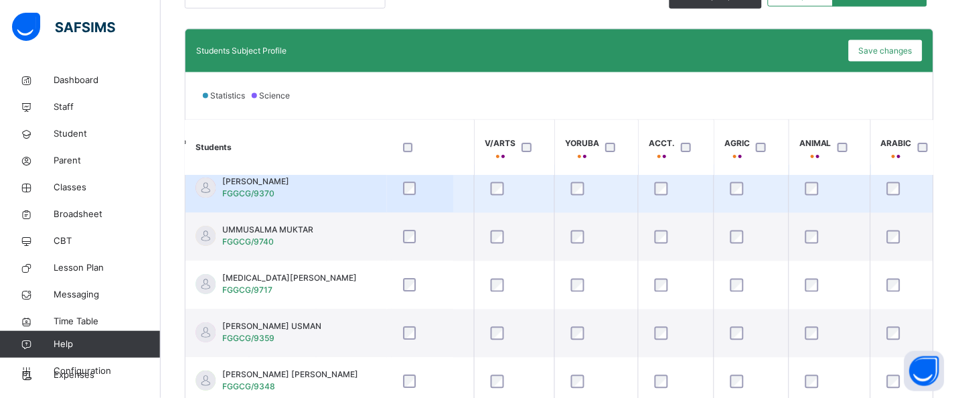
drag, startPoint x: 945, startPoint y: 390, endPoint x: 942, endPoint y: 177, distance: 213.0
click at [942, 180] on body "Class Arm Details Grace Period 13 days remaining First Term / [DATE]-[DATE] [PE…" at bounding box center [479, 65] width 958 height 859
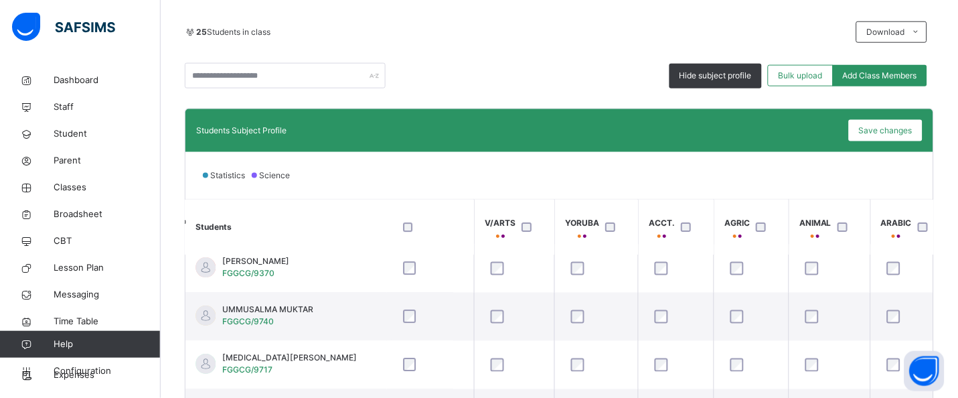
scroll to position [325, 0]
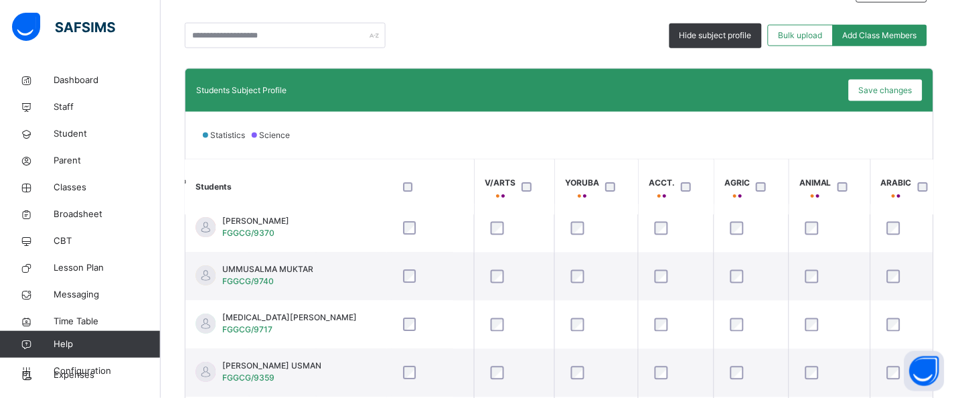
click at [880, 147] on div "Statistics Science" at bounding box center [560, 135] width 748 height 47
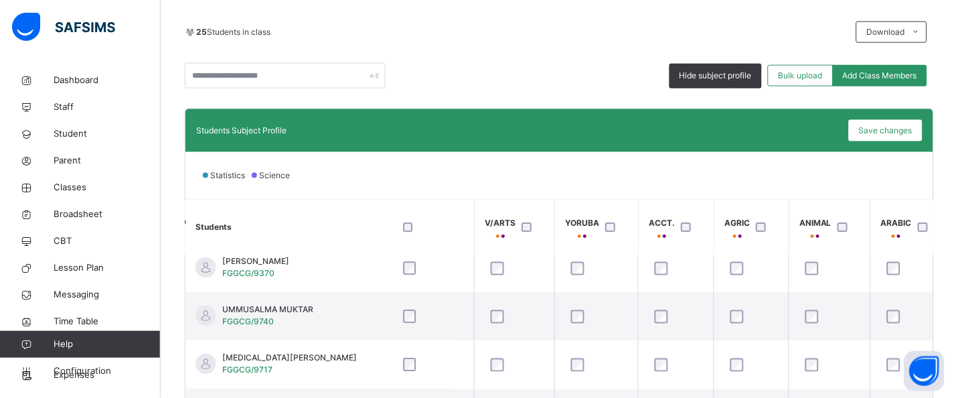
click at [938, 248] on th "ARABIC" at bounding box center [911, 228] width 80 height 56
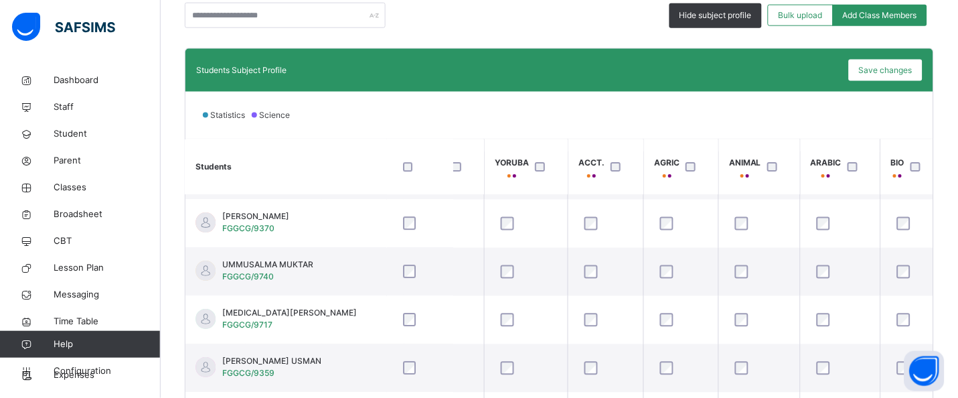
scroll to position [301, 0]
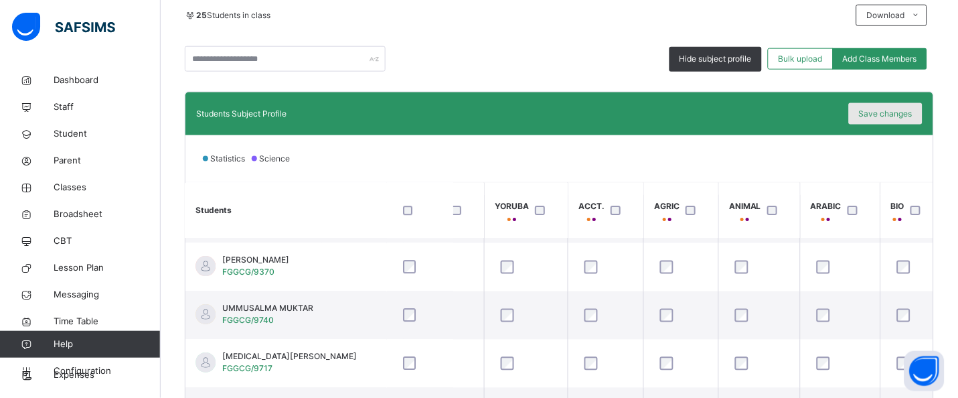
click at [873, 115] on div "Save changes" at bounding box center [886, 113] width 74 height 21
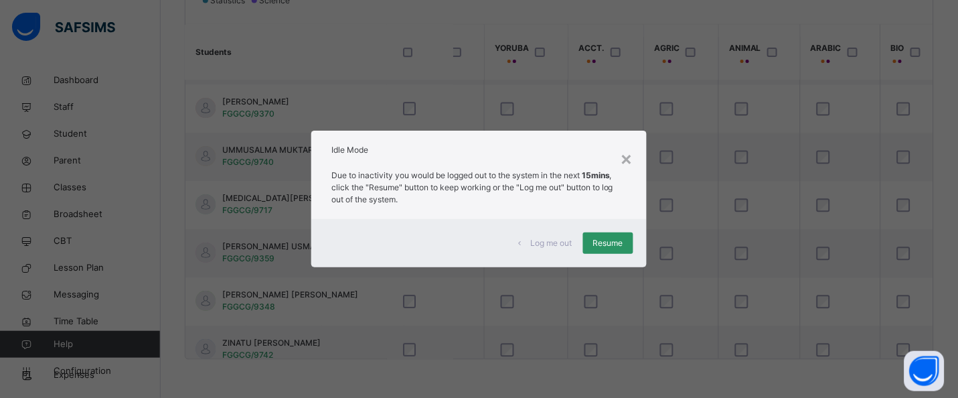
scroll to position [461, 0]
click at [678, 277] on div "× Idle Mode Due to inactivity you would be logged out to the system in the next…" at bounding box center [479, 199] width 958 height 398
click at [622, 238] on span "Resume" at bounding box center [608, 243] width 30 height 12
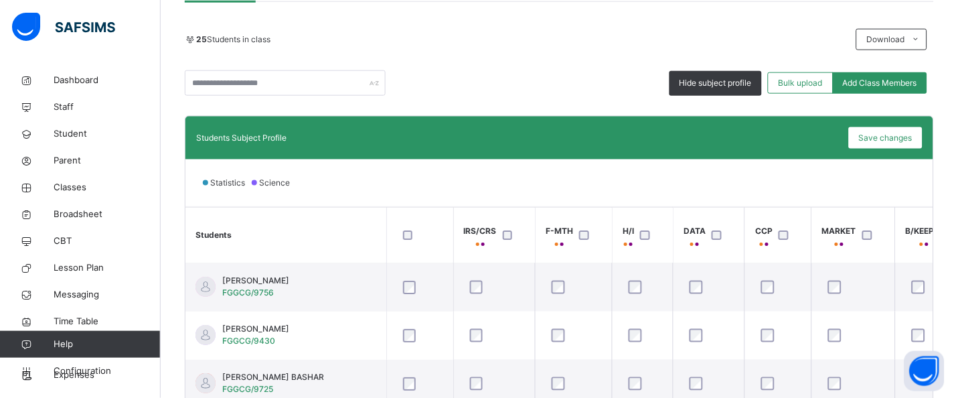
scroll to position [271, 0]
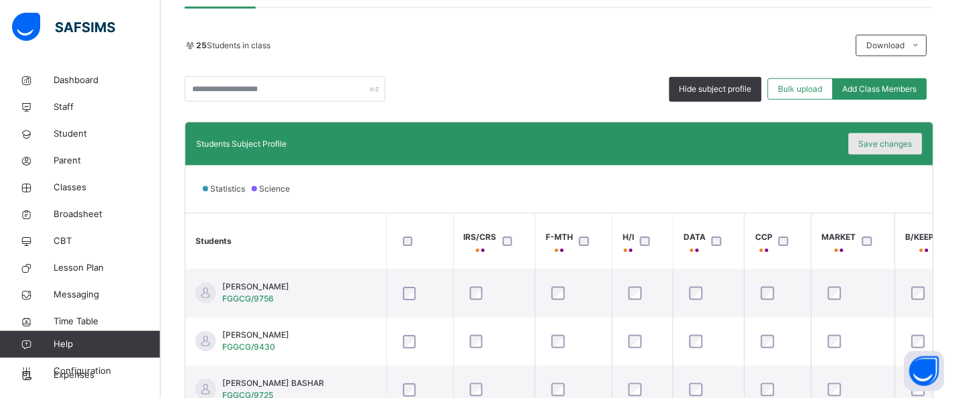
click at [901, 148] on span "Save changes" at bounding box center [886, 144] width 54 height 12
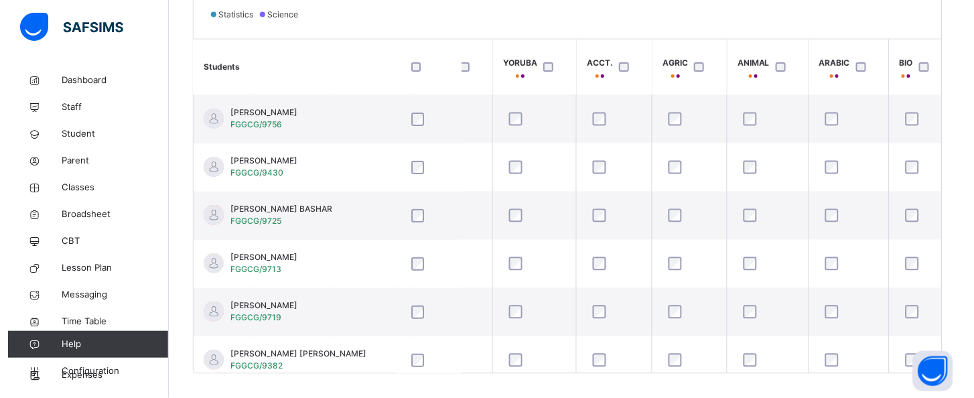
scroll to position [461, 0]
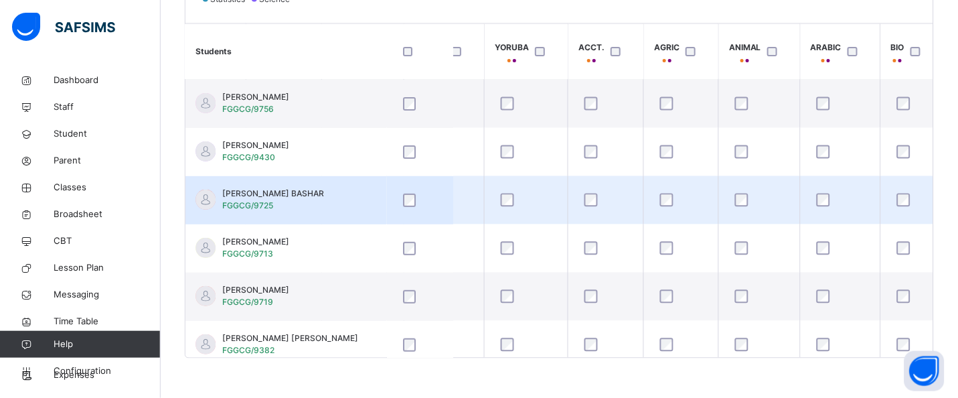
click at [579, 203] on div at bounding box center [606, 200] width 55 height 28
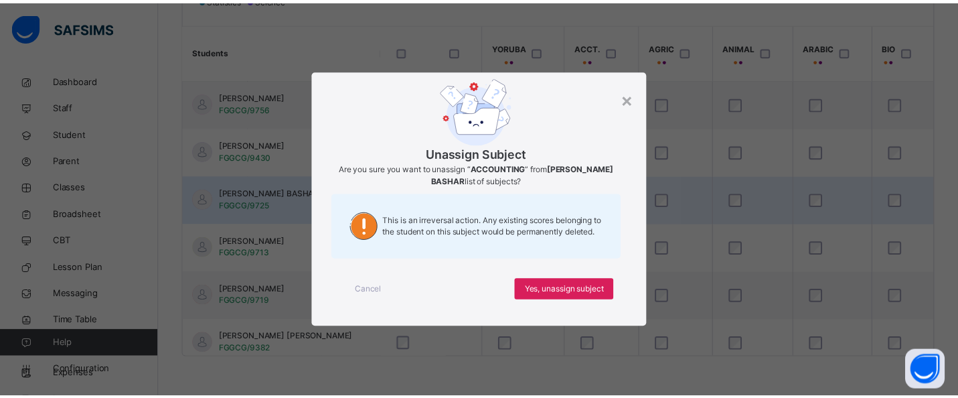
scroll to position [0, 2961]
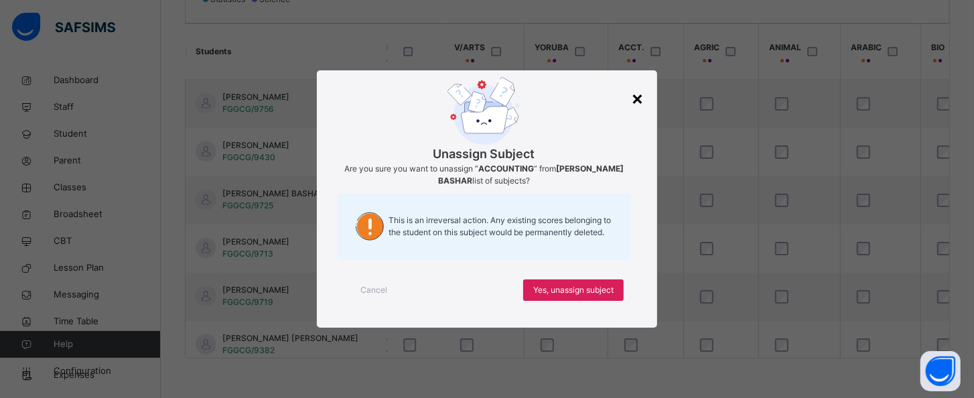
click at [637, 98] on div "×" at bounding box center [637, 98] width 13 height 28
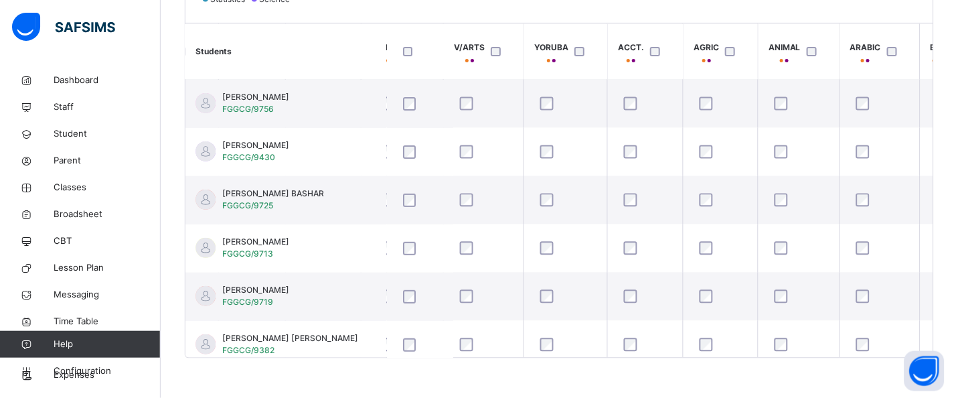
click at [449, 27] on th at bounding box center [419, 52] width 67 height 56
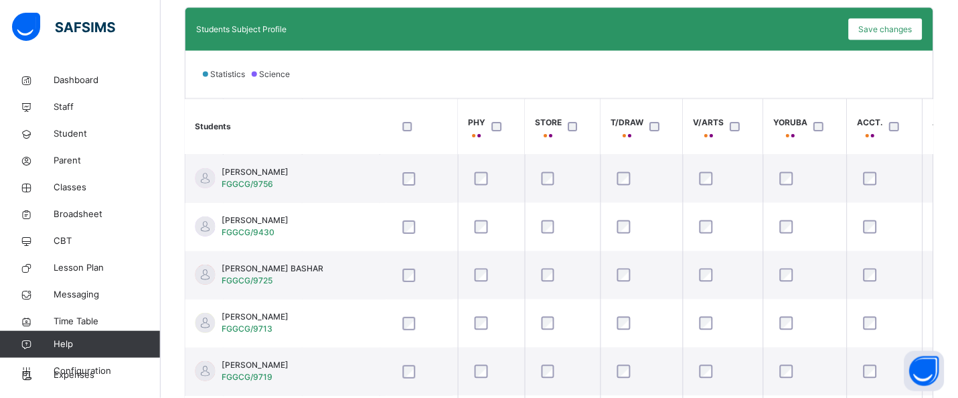
scroll to position [333, 0]
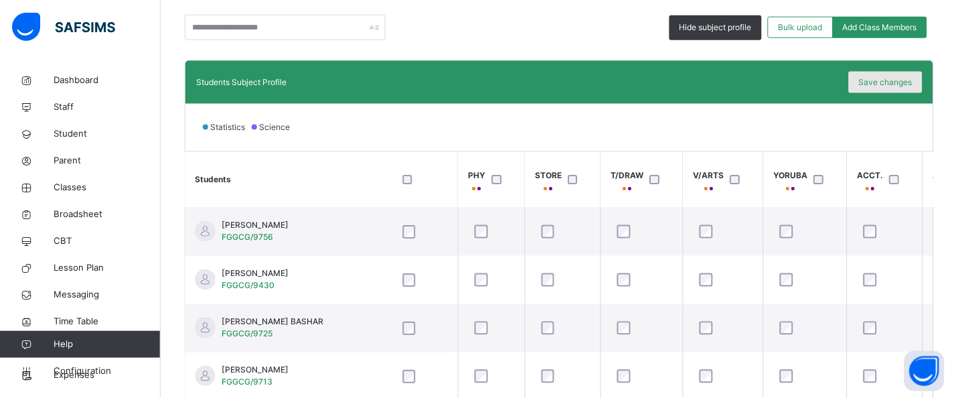
click at [913, 86] on span "Save changes" at bounding box center [886, 82] width 54 height 12
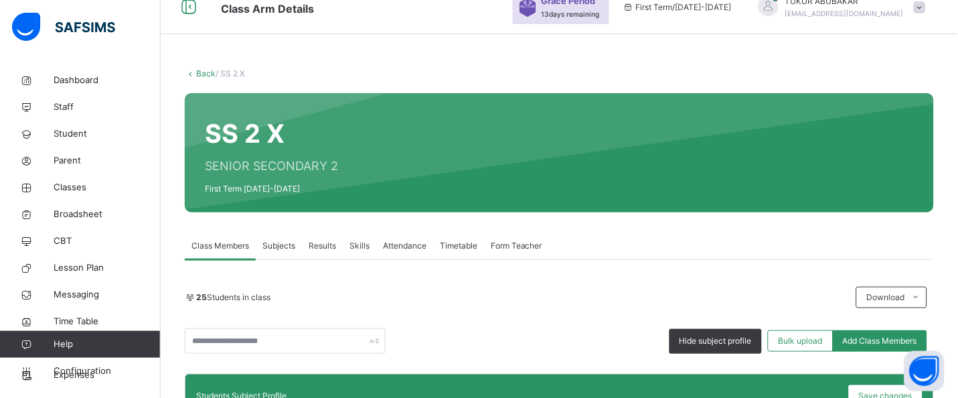
scroll to position [6, 0]
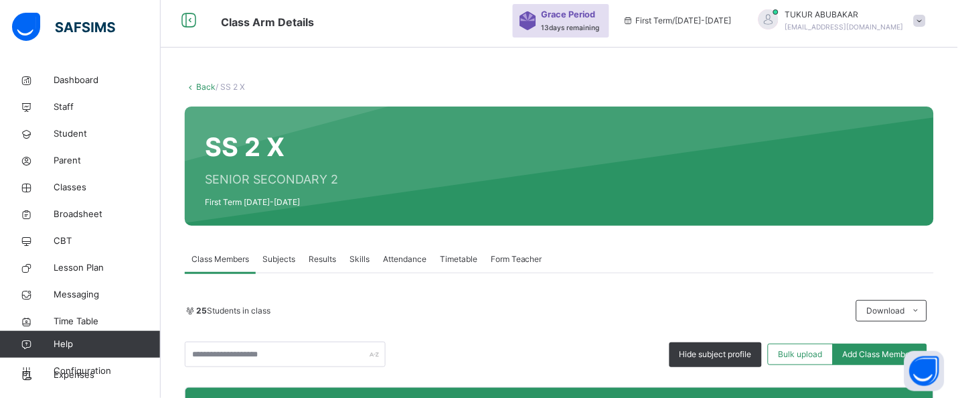
click at [202, 85] on link "Back" at bounding box center [205, 87] width 19 height 10
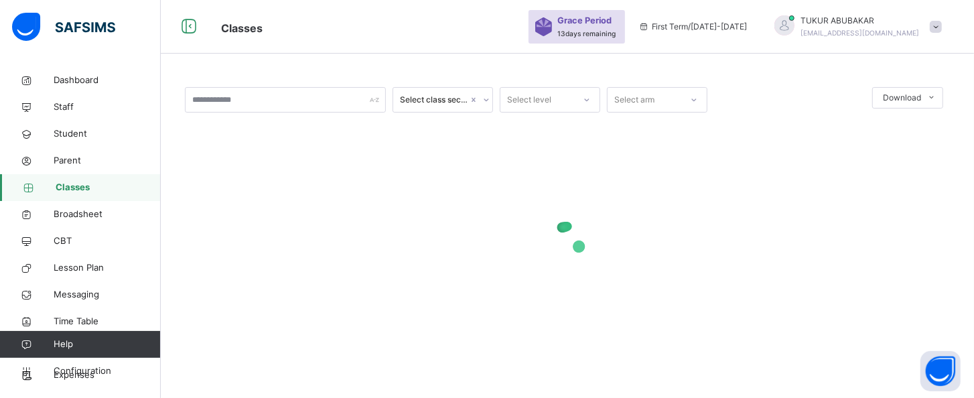
drag, startPoint x: 973, startPoint y: 126, endPoint x: 973, endPoint y: 192, distance: 66.3
click at [958, 192] on div "Select class section Select level Select arm Download Pdf Report Excel Report ×…" at bounding box center [567, 227] width 813 height 320
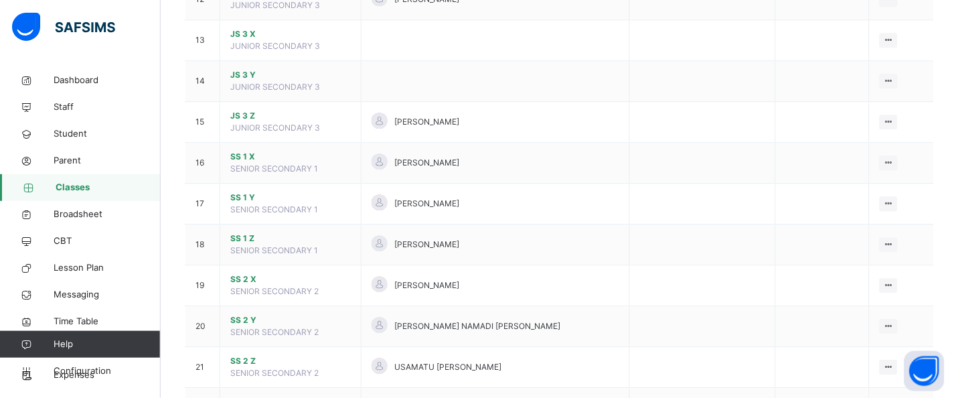
scroll to position [654, 0]
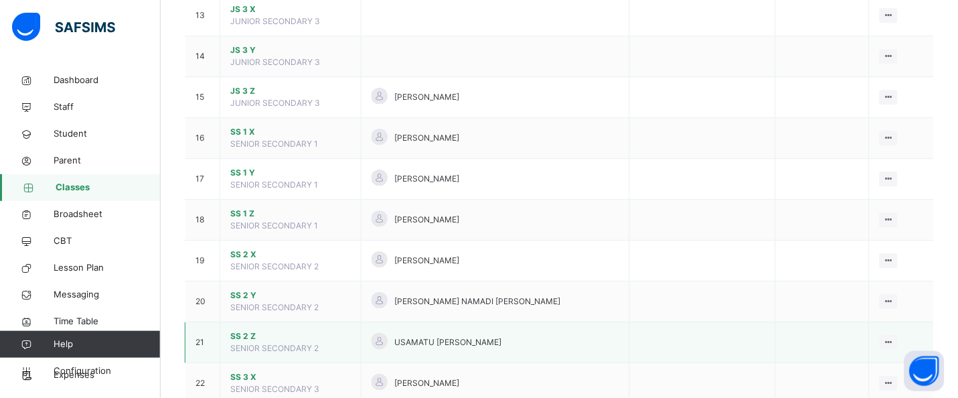
click at [239, 335] on span "SS 2 Z" at bounding box center [290, 336] width 121 height 12
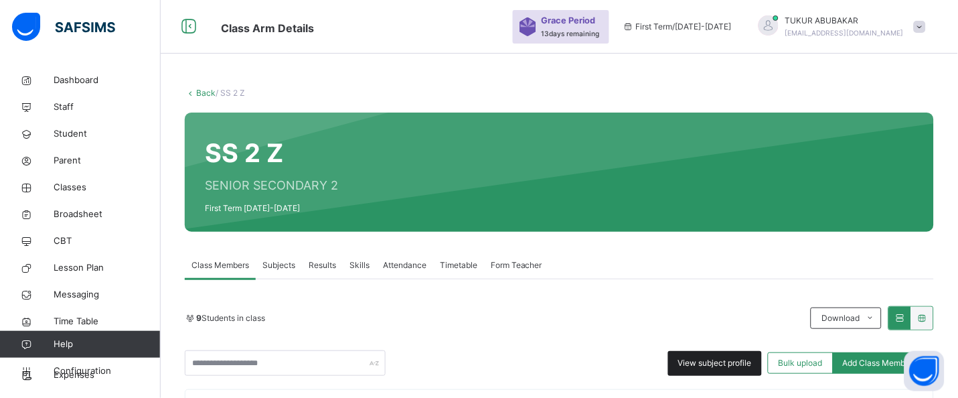
click at [738, 359] on span "View subject profile" at bounding box center [716, 363] width 74 height 12
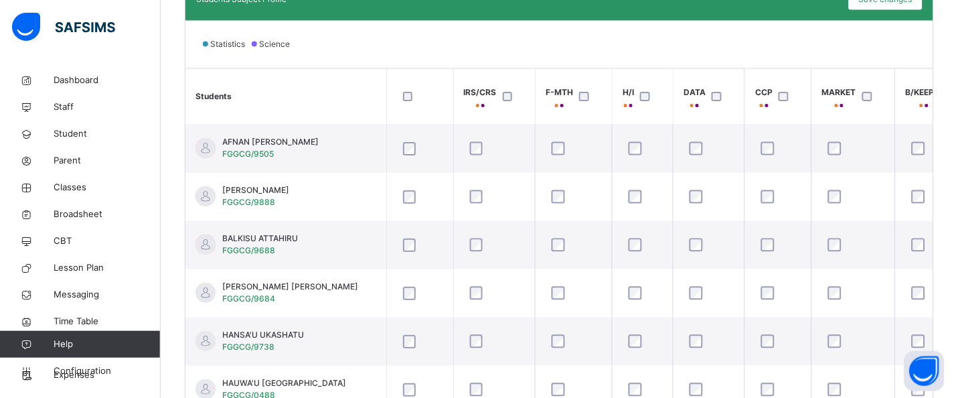
scroll to position [418, 0]
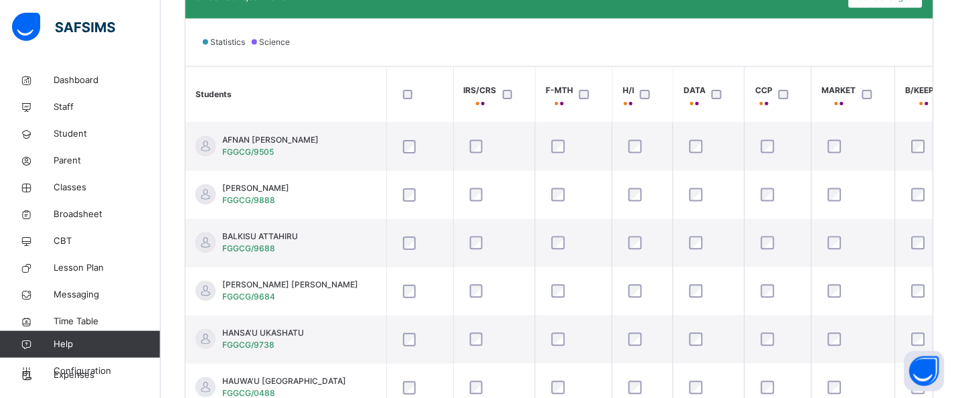
click at [329, 76] on th "Students" at bounding box center [286, 95] width 201 height 56
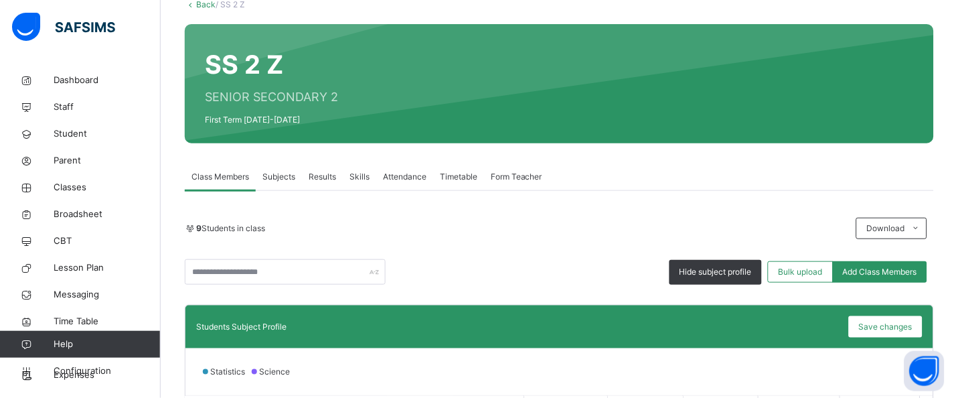
scroll to position [1, 0]
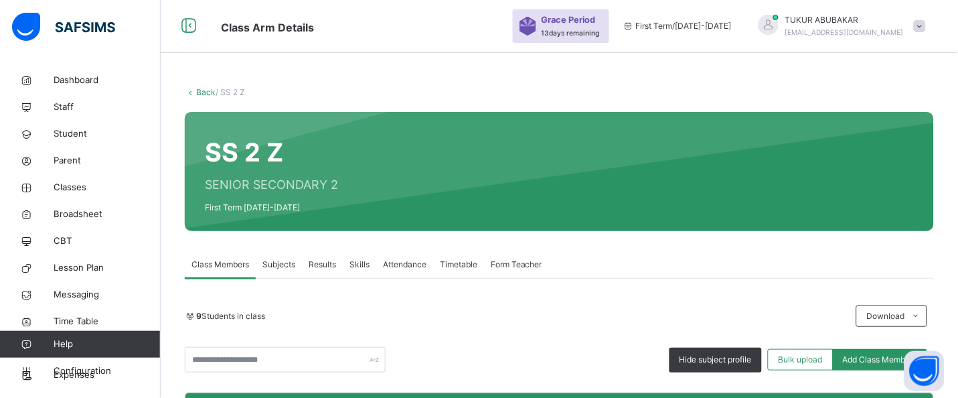
click at [201, 94] on link "Back" at bounding box center [205, 92] width 19 height 10
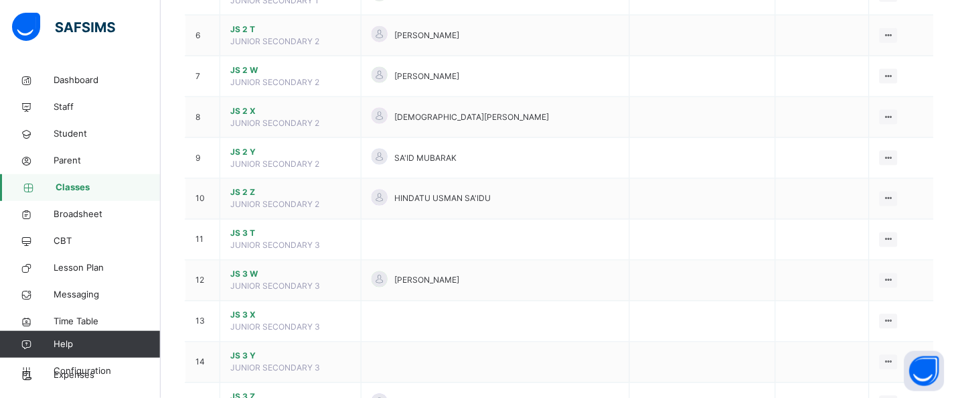
scroll to position [581, 0]
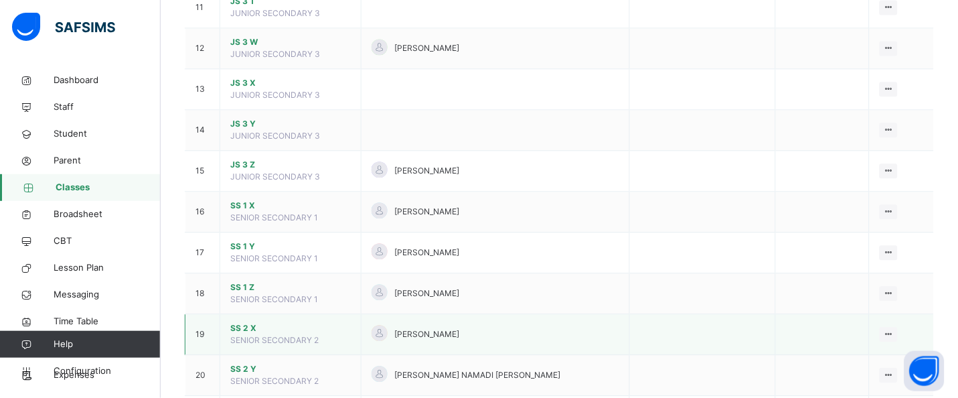
click at [259, 330] on span "SS 2 X" at bounding box center [290, 328] width 121 height 12
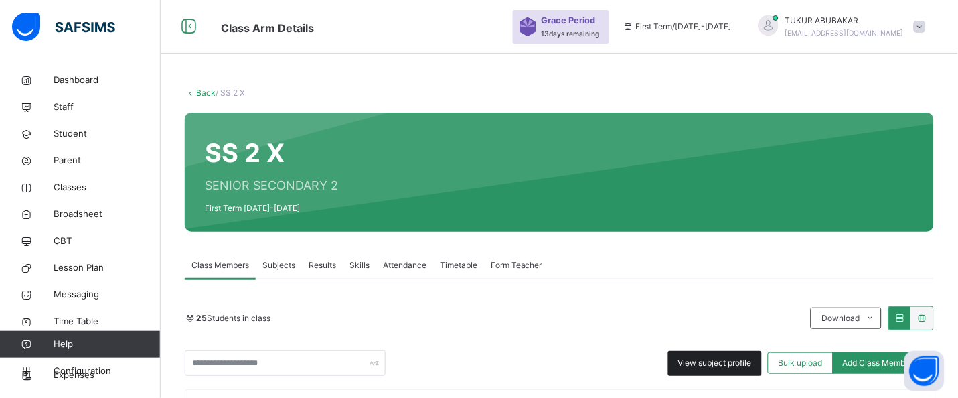
click at [752, 367] on span "View subject profile" at bounding box center [716, 363] width 74 height 12
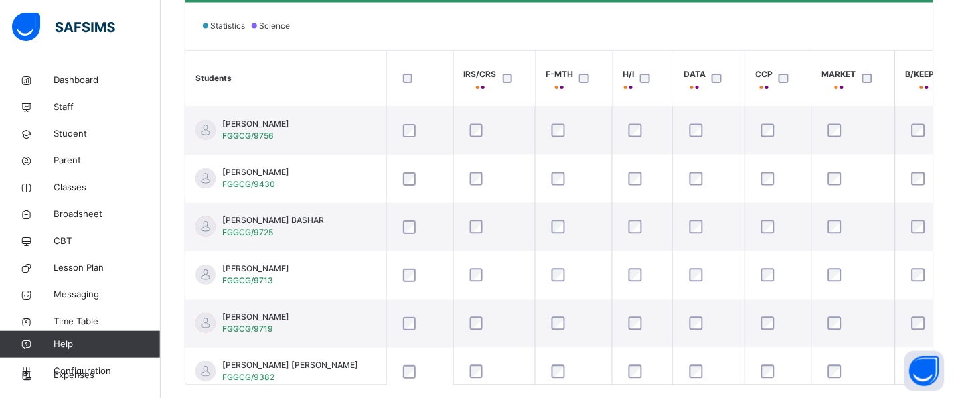
scroll to position [461, 0]
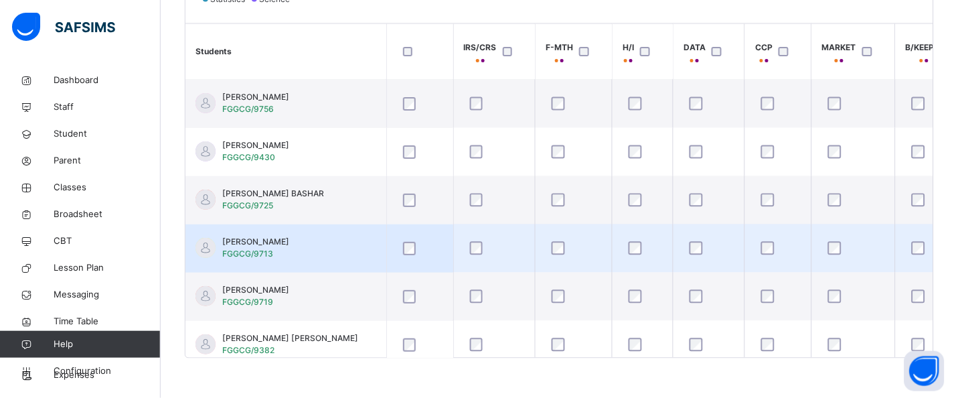
click at [370, 261] on td "[PERSON_NAME] FGGCG/9713" at bounding box center [286, 248] width 201 height 48
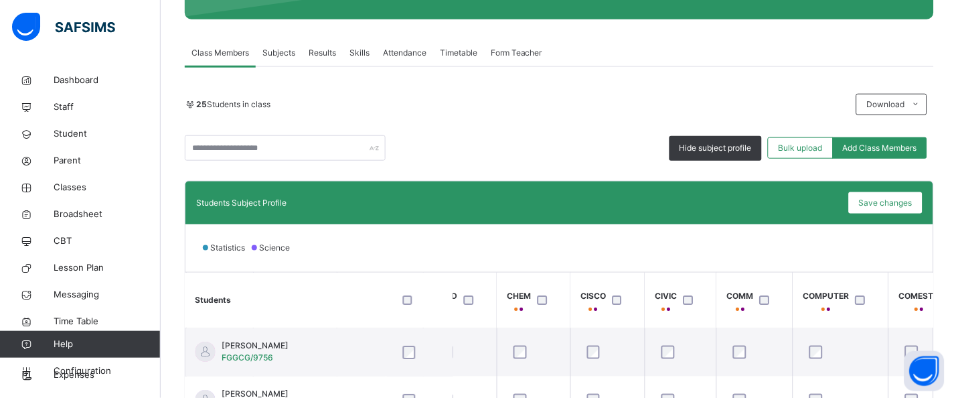
scroll to position [196, 0]
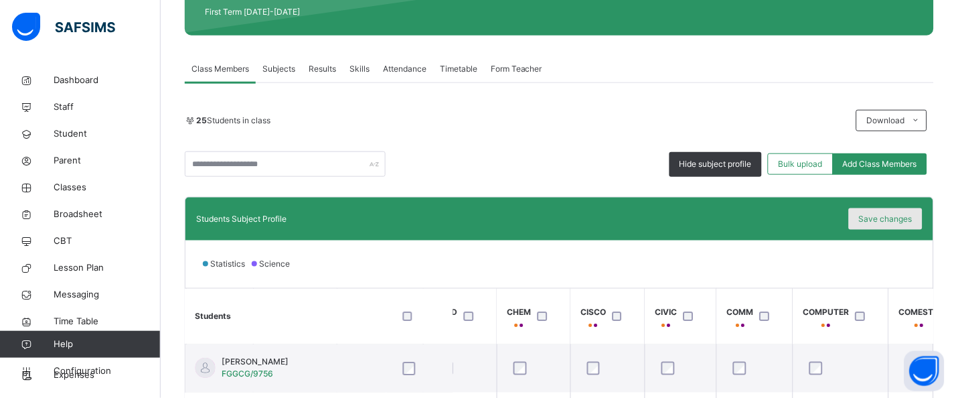
click at [898, 216] on span "Save changes" at bounding box center [886, 219] width 54 height 12
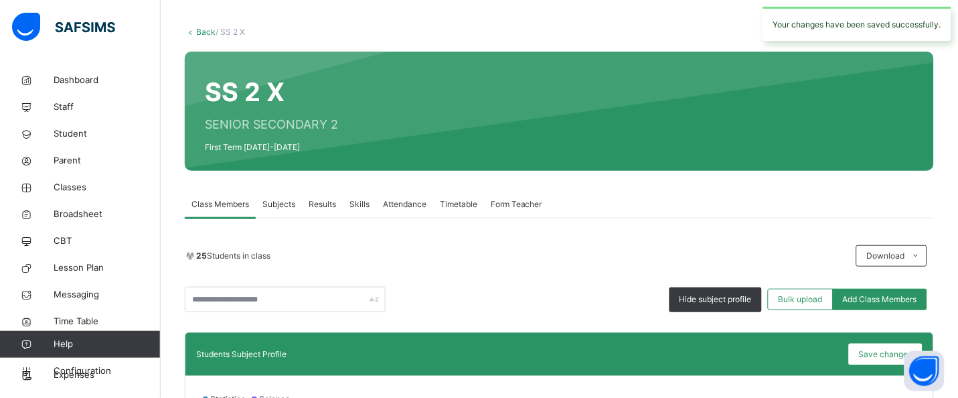
scroll to position [12, 0]
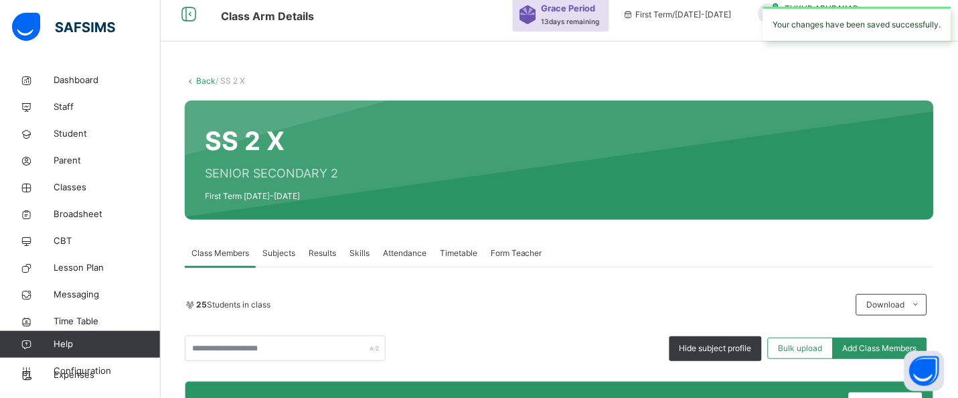
click at [204, 81] on link "Back" at bounding box center [205, 81] width 19 height 10
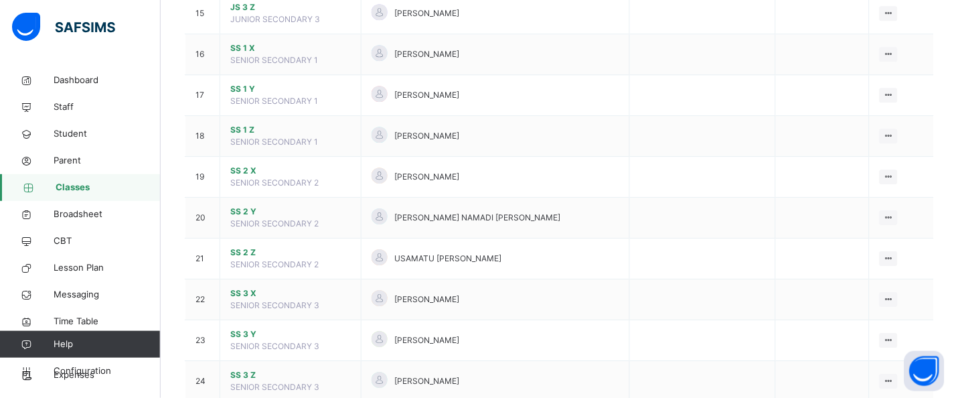
scroll to position [776, 0]
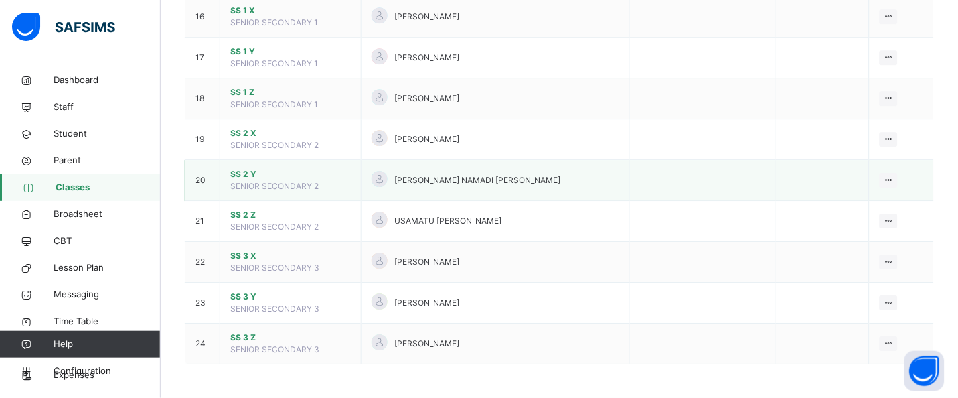
click at [243, 176] on span "SS 2 Y" at bounding box center [290, 174] width 121 height 12
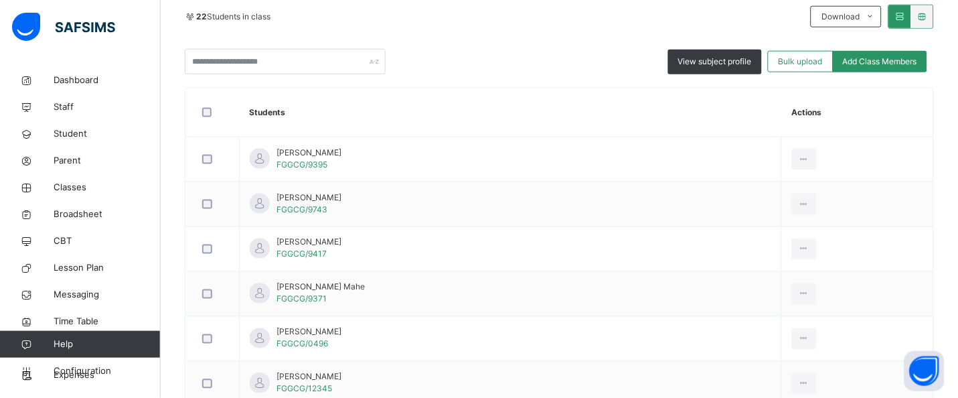
scroll to position [289, 0]
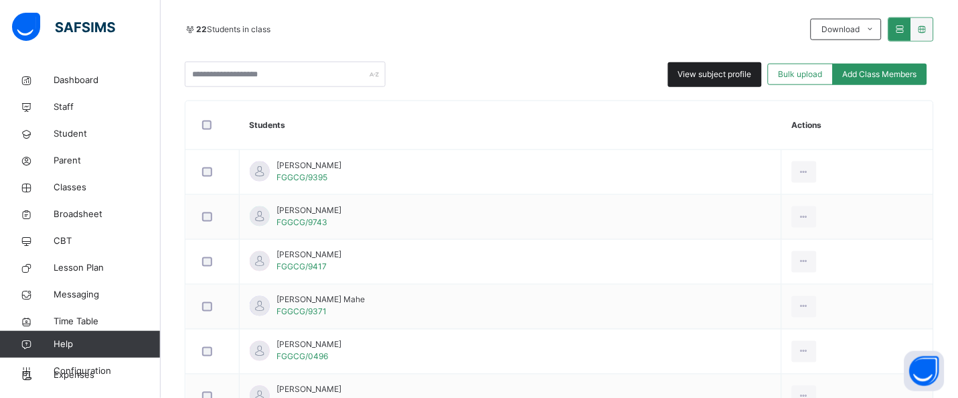
click at [737, 76] on span "View subject profile" at bounding box center [716, 74] width 74 height 12
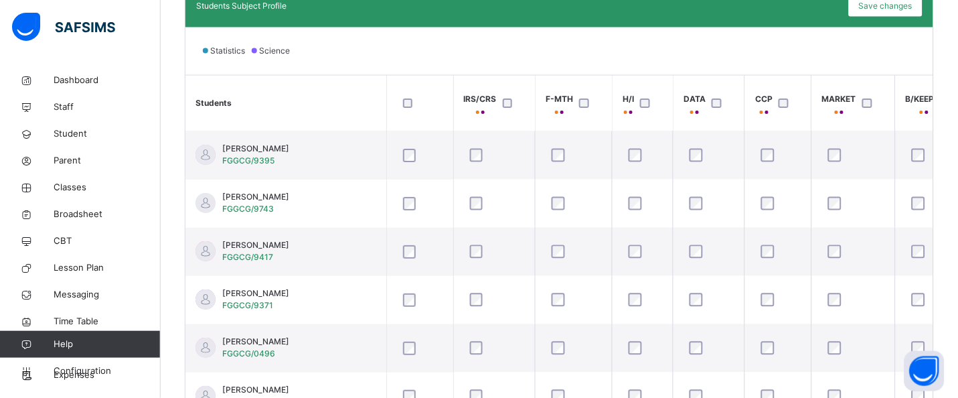
scroll to position [461, 0]
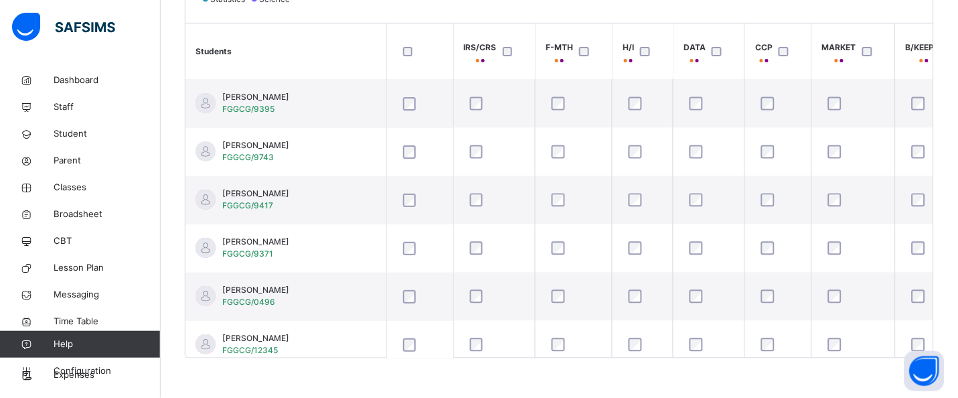
click at [342, 64] on th "Students" at bounding box center [286, 52] width 201 height 56
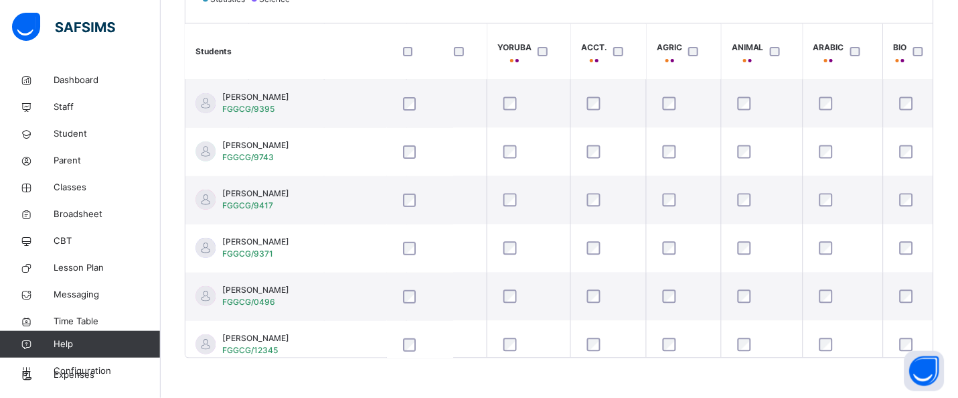
scroll to position [0, 3000]
click at [60, 194] on link "Classes" at bounding box center [80, 187] width 161 height 27
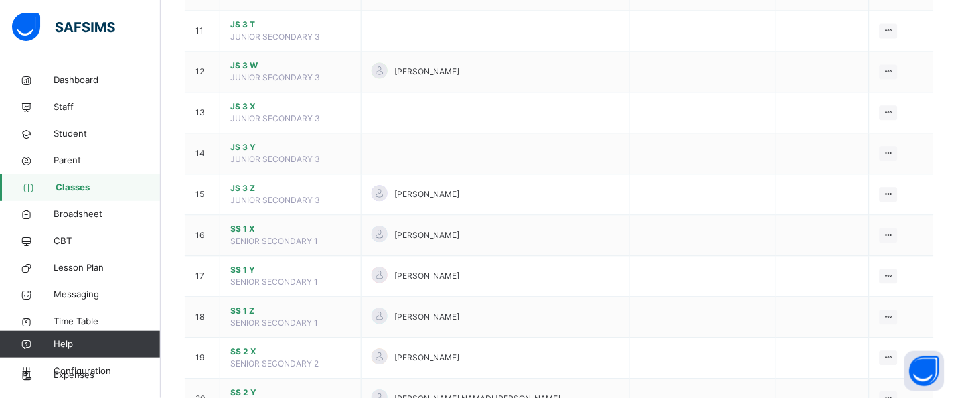
scroll to position [776, 0]
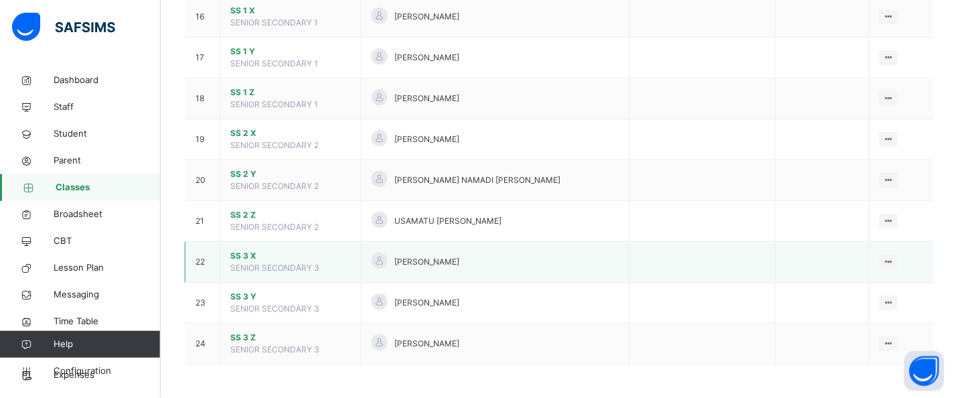
click at [248, 257] on span "SS 3 X" at bounding box center [290, 256] width 121 height 12
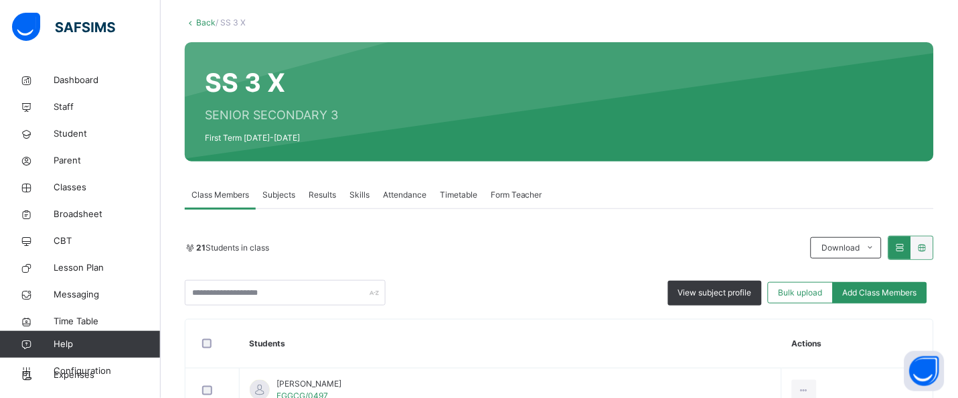
scroll to position [130, 0]
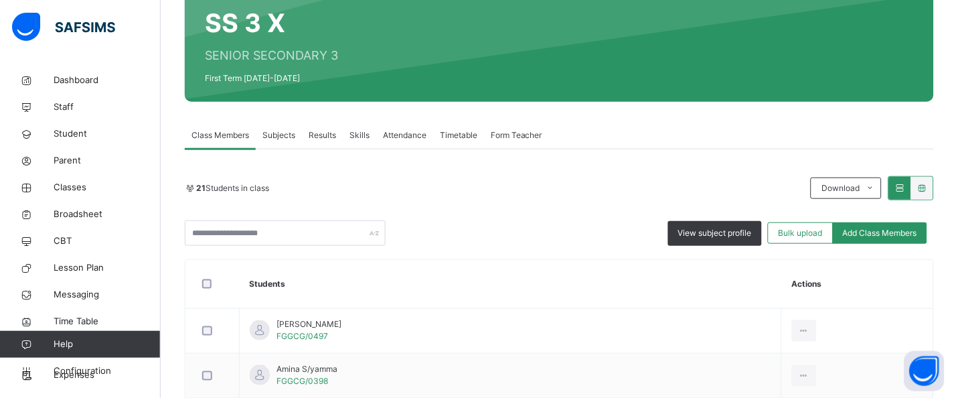
click at [287, 136] on span "Subjects" at bounding box center [279, 135] width 33 height 12
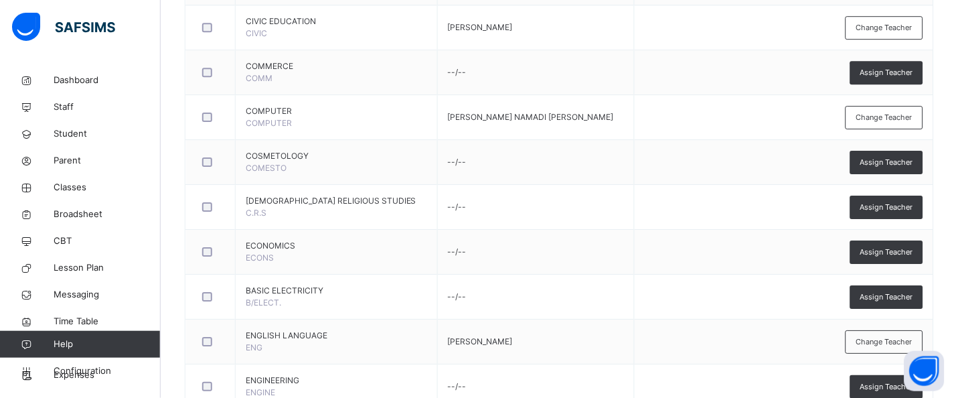
scroll to position [812, 0]
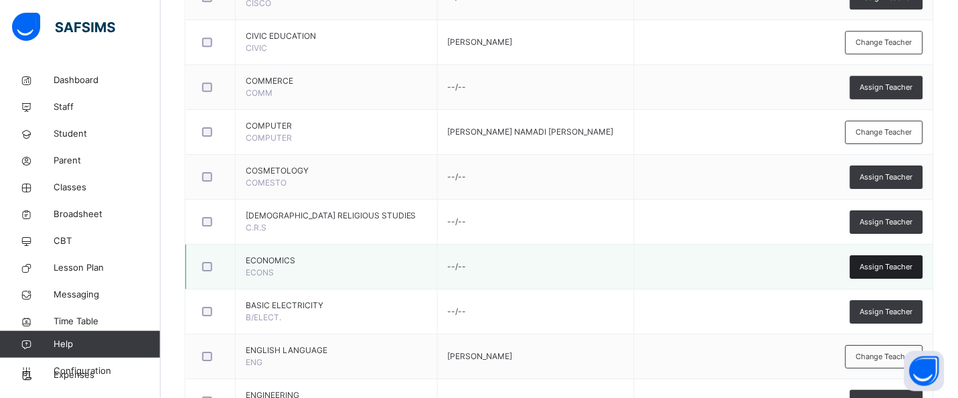
click at [896, 270] on span "Assign Teacher" at bounding box center [887, 266] width 53 height 11
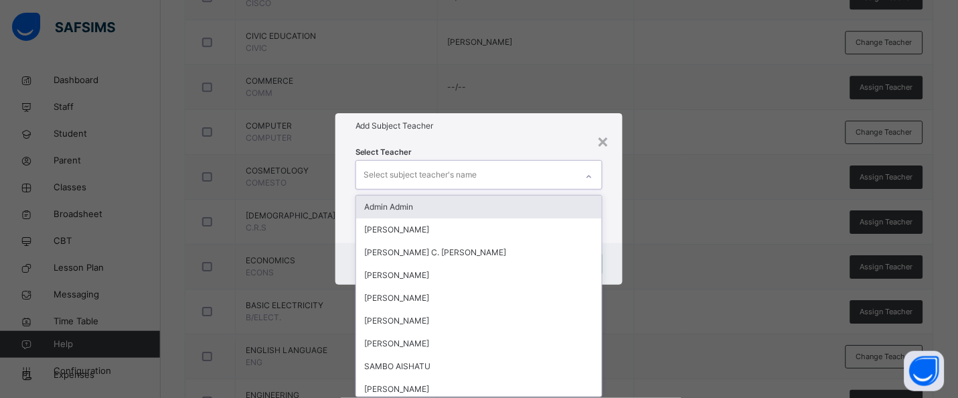
click at [569, 175] on div "Select subject teacher's name" at bounding box center [466, 175] width 220 height 28
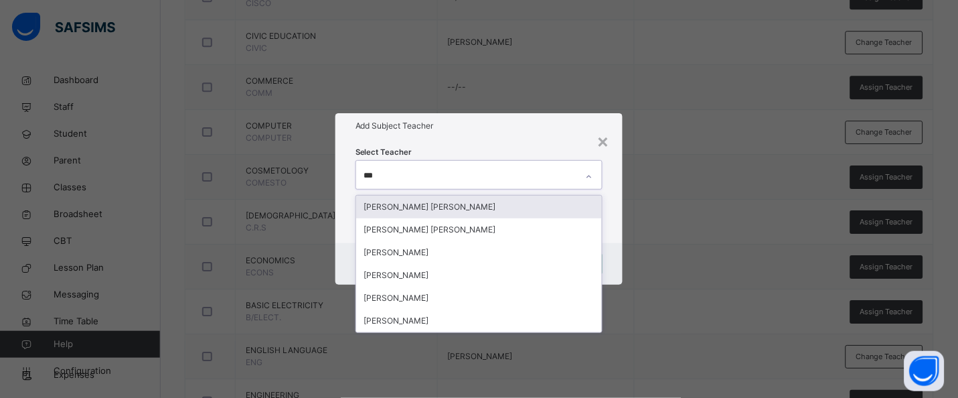
type input "****"
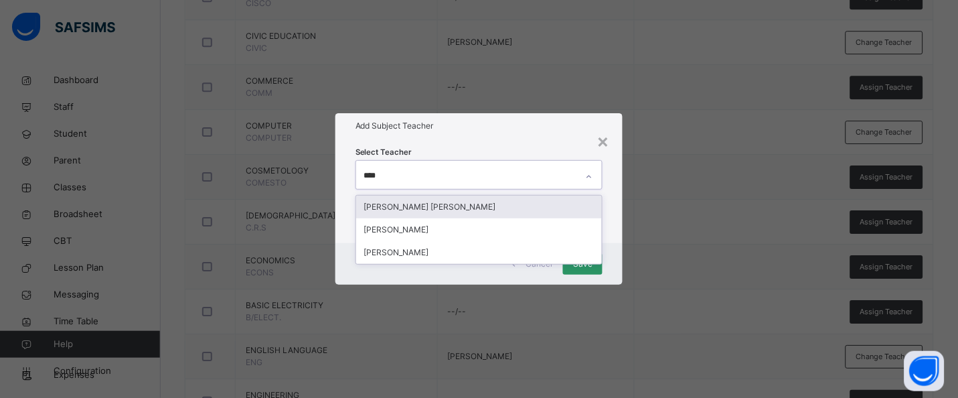
click at [512, 209] on div "[PERSON_NAME] [PERSON_NAME]" at bounding box center [479, 207] width 246 height 23
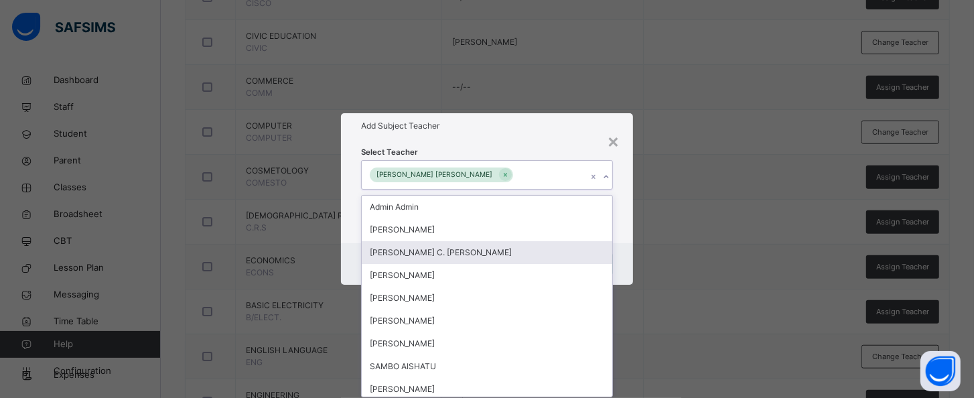
click at [632, 267] on div "× Add Subject Teacher Select Teacher option [PERSON_NAME] [PERSON_NAME], select…" at bounding box center [487, 199] width 974 height 398
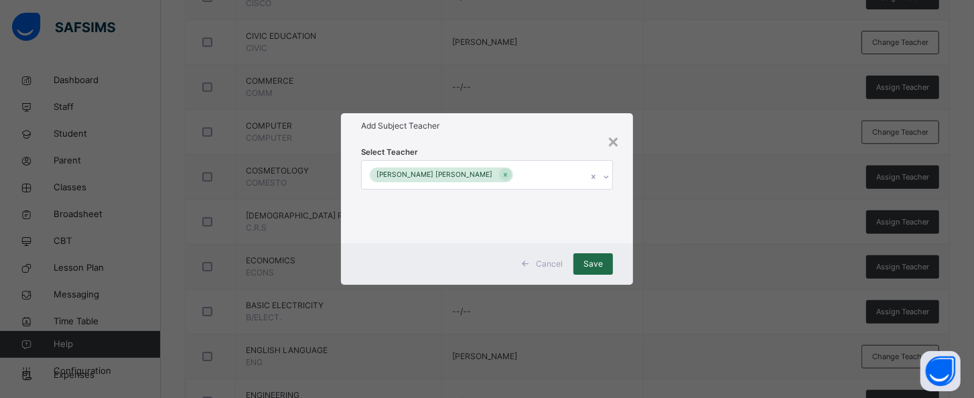
click at [603, 259] on span "Save" at bounding box center [592, 264] width 19 height 12
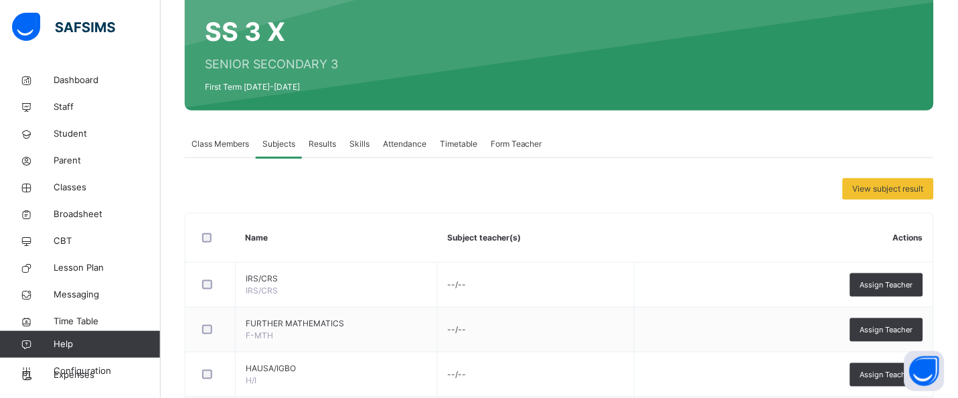
scroll to position [0, 0]
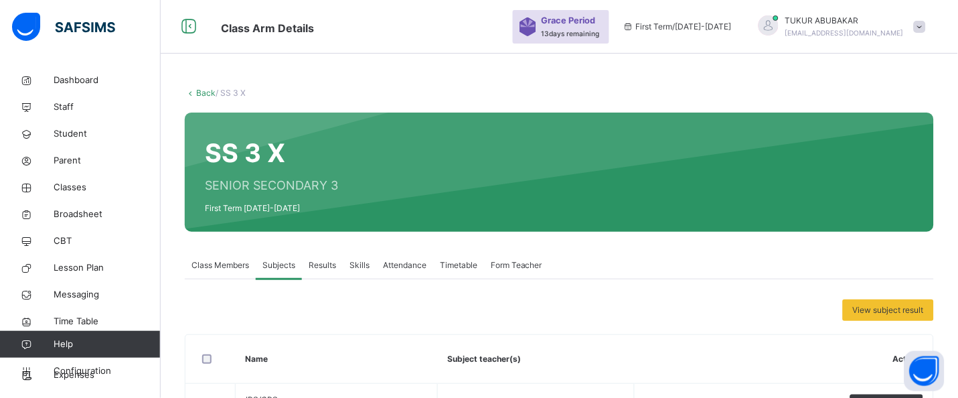
click at [194, 91] on icon at bounding box center [190, 93] width 11 height 10
click at [204, 90] on link "Back" at bounding box center [205, 93] width 19 height 10
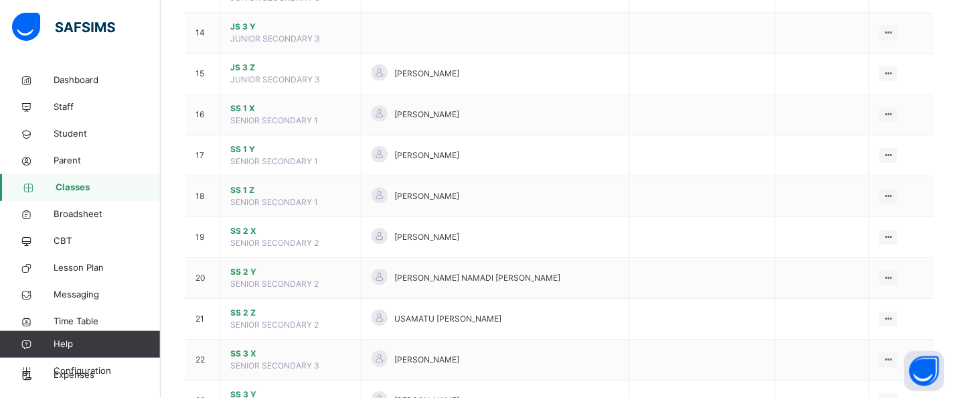
scroll to position [776, 0]
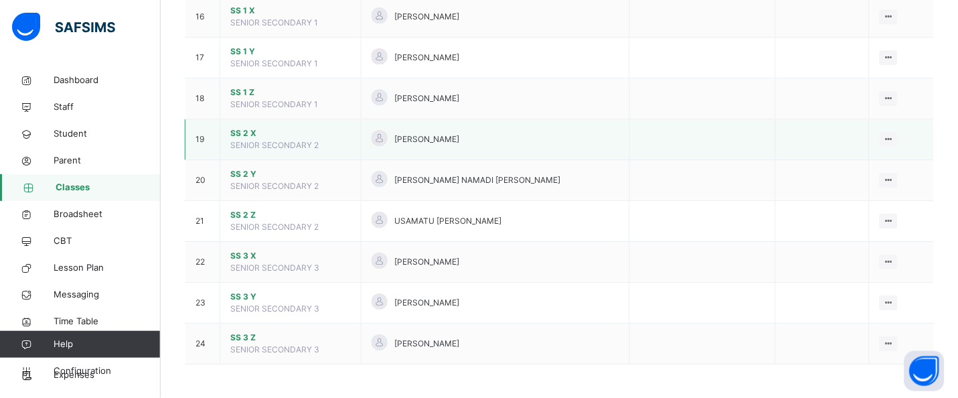
click at [248, 136] on span "SS 2 X" at bounding box center [290, 133] width 121 height 12
